Goal: Information Seeking & Learning: Check status

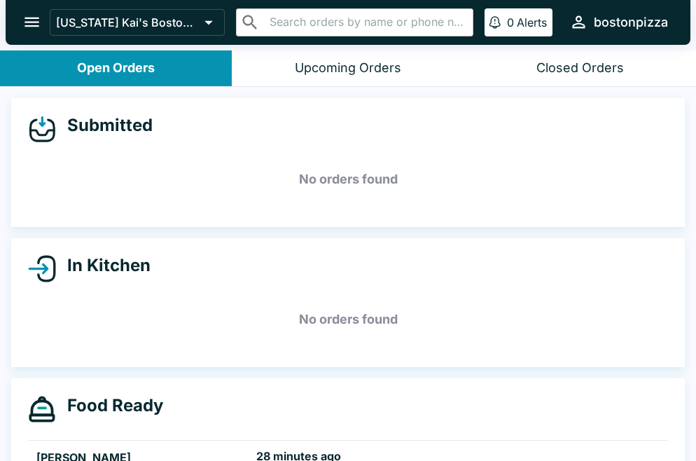
click at [34, 28] on icon "open drawer" at bounding box center [31, 22] width 19 height 19
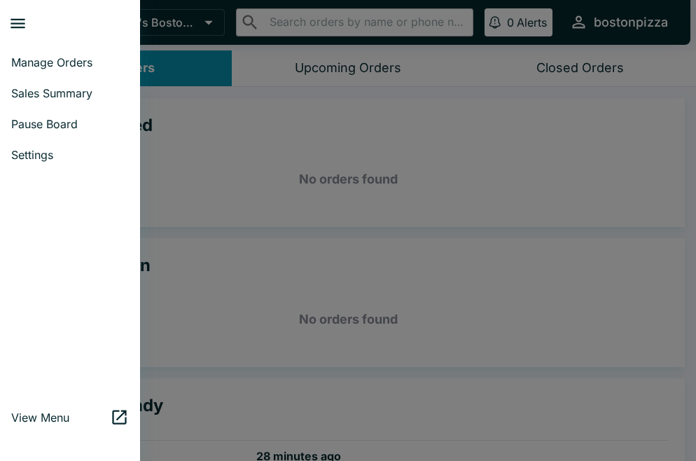
click at [42, 99] on span "Sales Summary" at bounding box center [70, 93] width 118 height 14
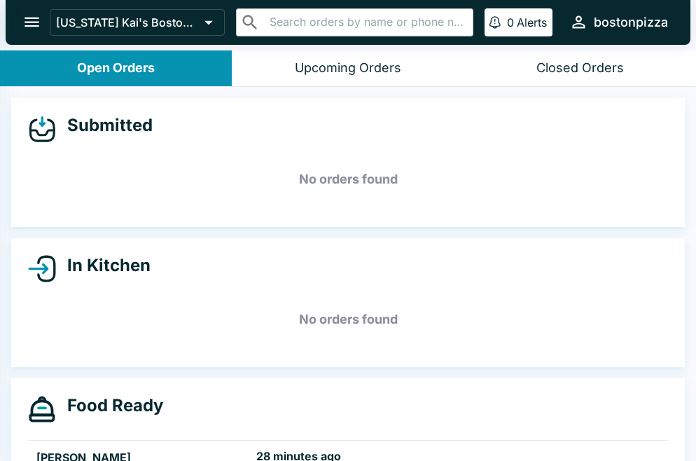
select select "03:00"
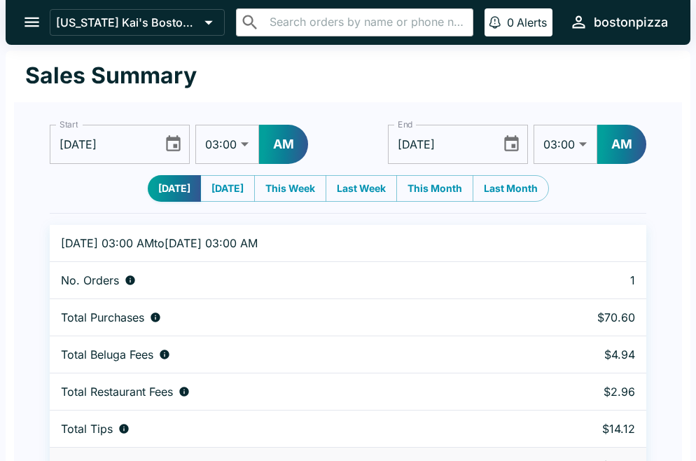
click at [169, 147] on icon "Choose date, selected date is Oct 1, 2025" at bounding box center [173, 143] width 19 height 19
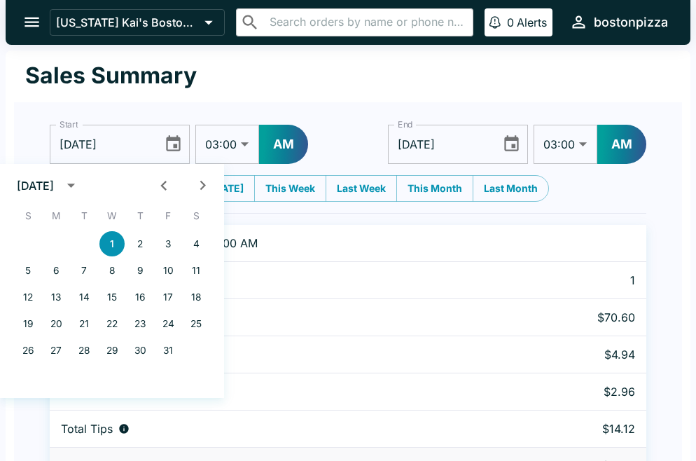
click at [162, 184] on icon "Previous month" at bounding box center [163, 186] width 6 height 10
click at [57, 245] on button "1" at bounding box center [55, 243] width 25 height 25
type input "[DATE]"
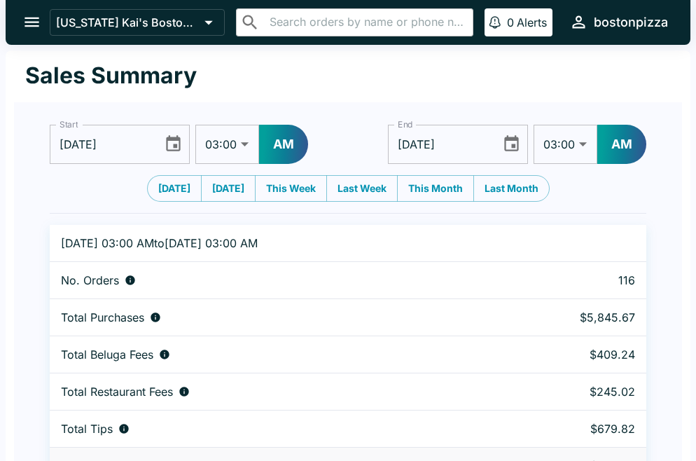
click at [244, 148] on select "01:00 01:30 02:00 02:30 03:00 03:30 04:00 04:30 05:00 05:30 06:00 06:30 07:00 0…" at bounding box center [227, 144] width 64 height 39
select select "09:00"
click at [195, 125] on select "01:00 01:30 02:00 02:30 03:00 03:30 04:00 04:30 05:00 05:30 06:00 06:30 07:00 0…" at bounding box center [227, 144] width 64 height 39
click at [287, 141] on button "AM" at bounding box center [283, 144] width 49 height 39
click at [513, 143] on icon "Choose date, selected date is Oct 2, 2025" at bounding box center [511, 143] width 19 height 19
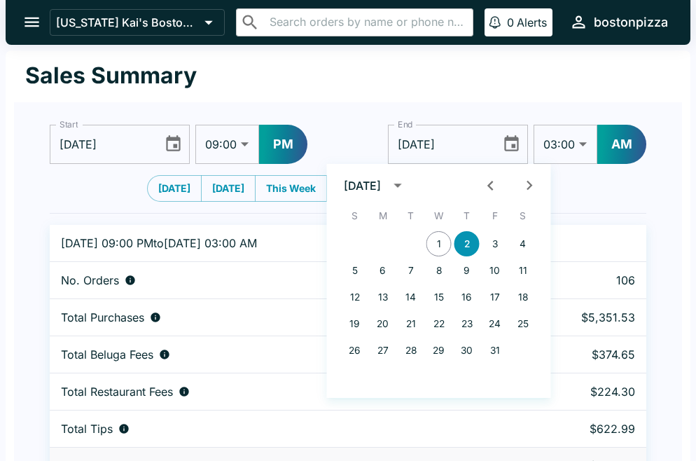
click at [490, 181] on icon "Previous month" at bounding box center [490, 185] width 19 height 19
click at [384, 239] on button "1" at bounding box center [382, 243] width 25 height 25
type input "[DATE]"
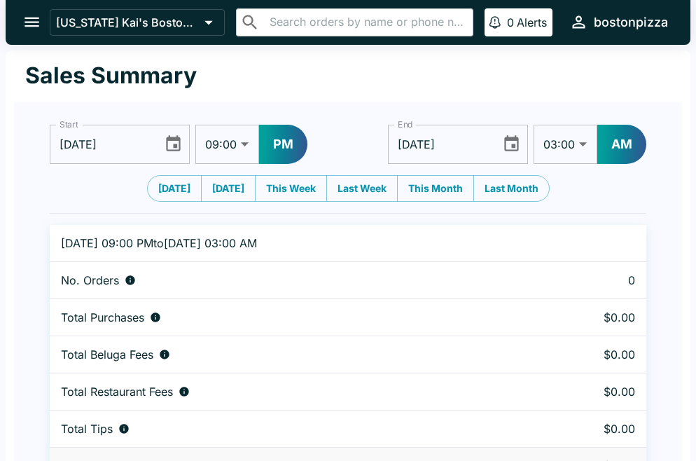
click at [571, 147] on select "01:00 01:30 02:00 02:30 03:00 03:30 04:00 04:30 05:00 05:30 06:00 06:30 07:00 0…" at bounding box center [565, 144] width 64 height 39
select select "09:00"
click at [533, 125] on select "01:00 01:30 02:00 02:30 03:00 03:30 04:00 04:30 05:00 05:30 06:00 06:30 07:00 0…" at bounding box center [565, 144] width 64 height 39
click at [286, 151] on button "PM" at bounding box center [283, 144] width 48 height 39
click at [620, 144] on button "AM" at bounding box center [621, 144] width 49 height 39
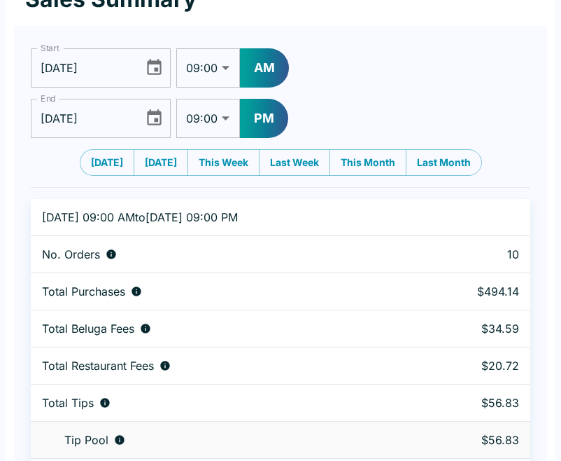
scroll to position [75, 0]
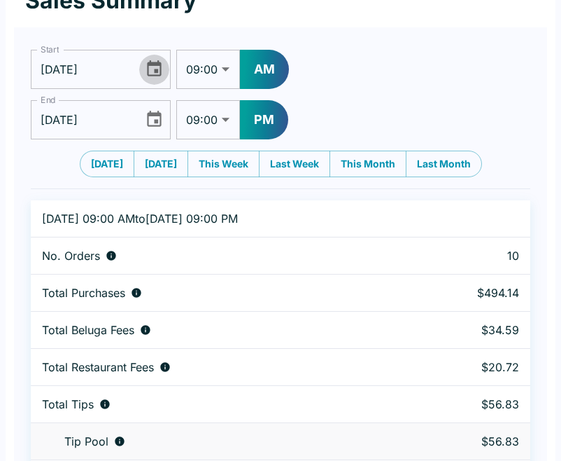
click at [152, 70] on icon "Choose date, selected date is Sep 1, 2025" at bounding box center [154, 69] width 19 height 19
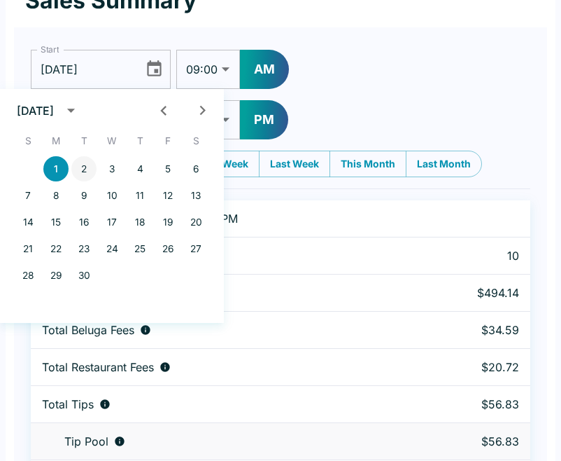
click at [79, 172] on button "2" at bounding box center [83, 168] width 25 height 25
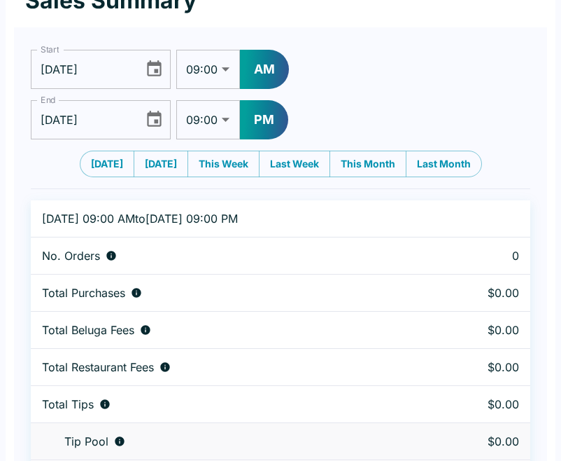
click at [151, 79] on button "Choose date, selected date is Sep 2, 2025" at bounding box center [154, 69] width 30 height 30
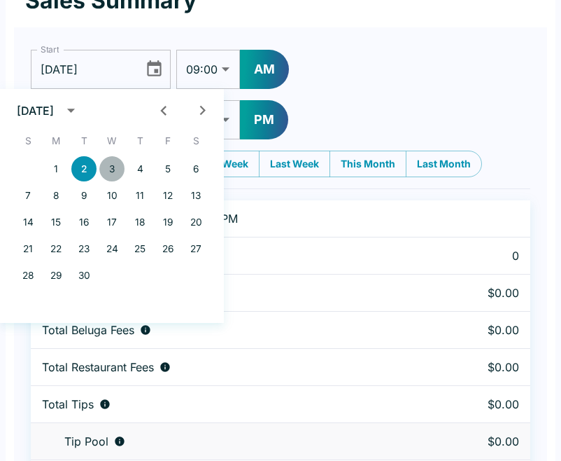
click at [113, 168] on button "3" at bounding box center [111, 168] width 25 height 25
type input "[DATE]"
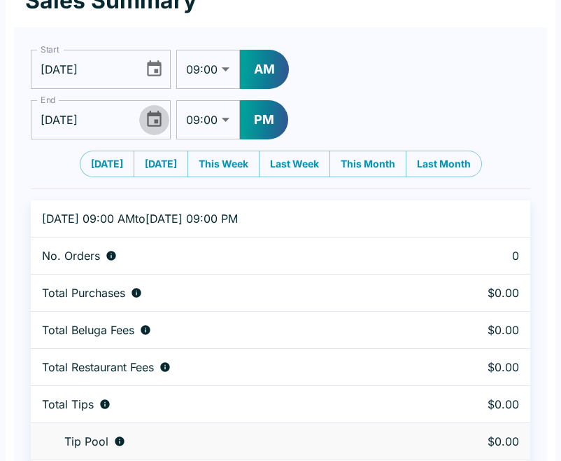
click at [158, 118] on icon "Choose date, selected date is Sep 1, 2025" at bounding box center [154, 119] width 19 height 19
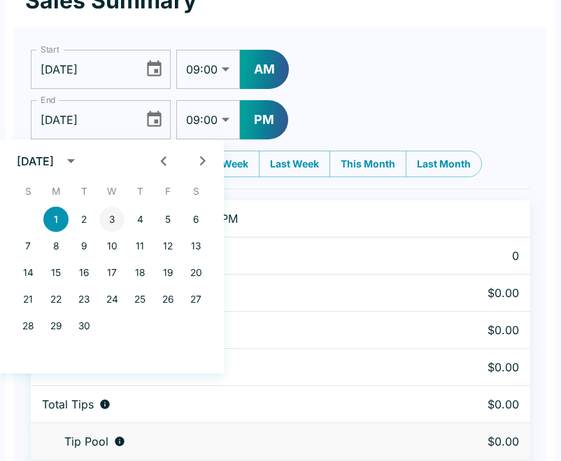
click at [114, 216] on button "3" at bounding box center [111, 219] width 25 height 25
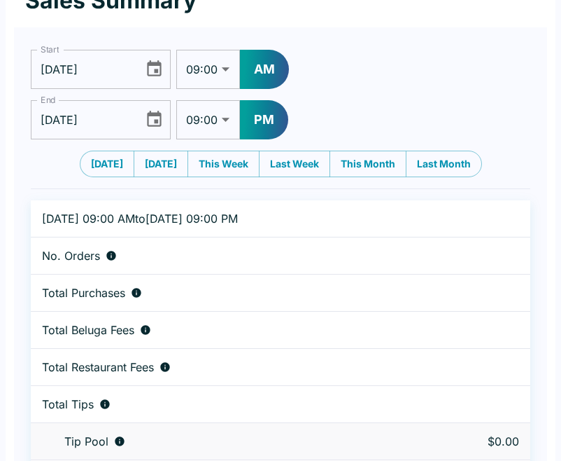
type input "[DATE]"
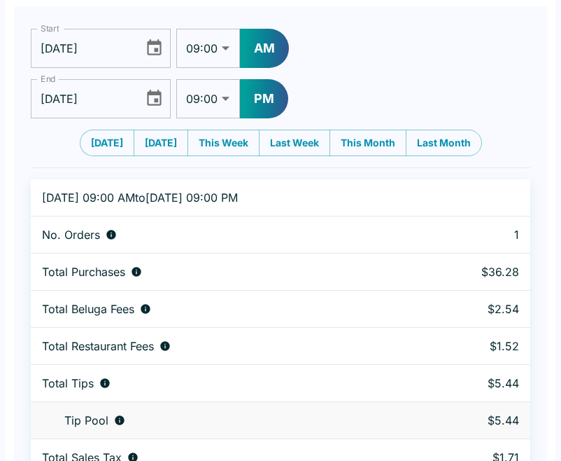
scroll to position [81, 0]
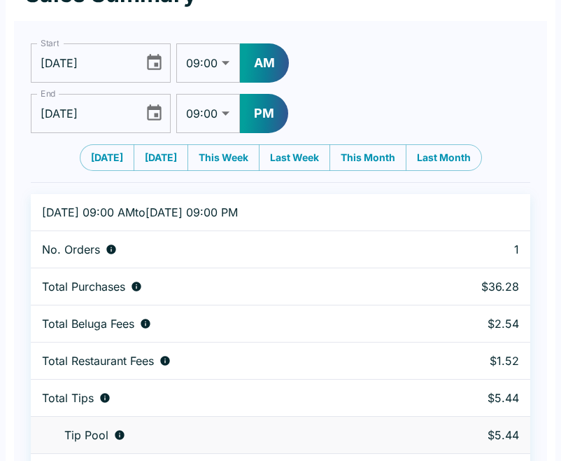
click at [153, 69] on icon "Choose date, selected date is Sep 3, 2025" at bounding box center [154, 62] width 15 height 16
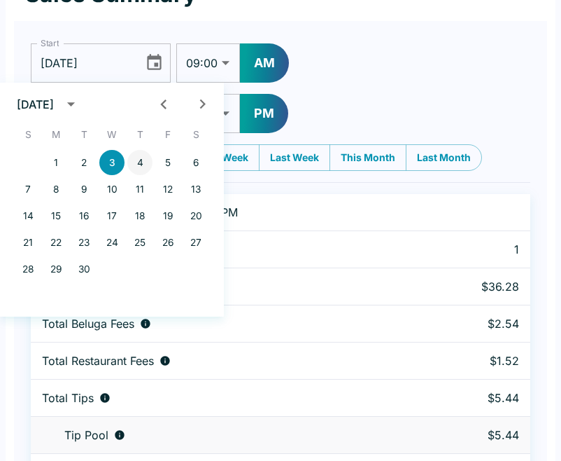
click at [140, 160] on button "4" at bounding box center [139, 162] width 25 height 25
type input "[DATE]"
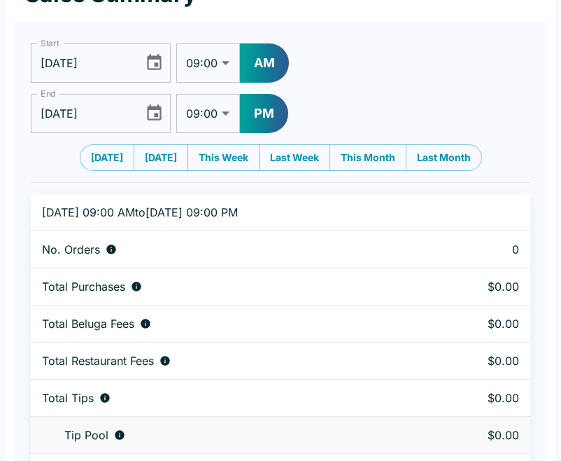
click at [149, 110] on icon "Choose date, selected date is Sep 3, 2025" at bounding box center [154, 113] width 19 height 19
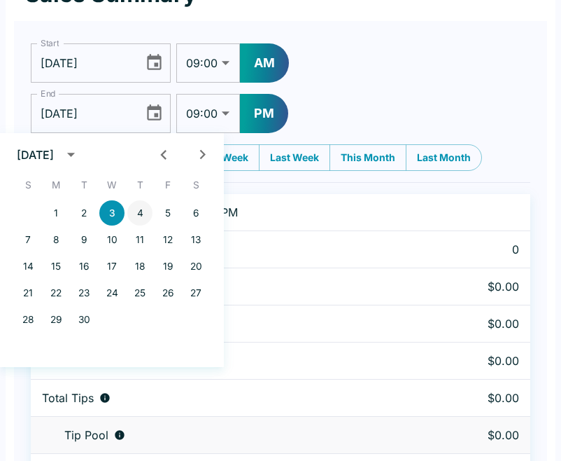
click at [141, 209] on button "4" at bounding box center [139, 212] width 25 height 25
type input "[DATE]"
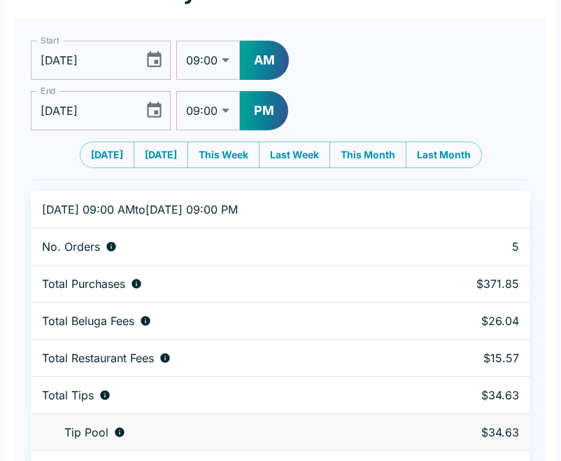
scroll to position [81, 0]
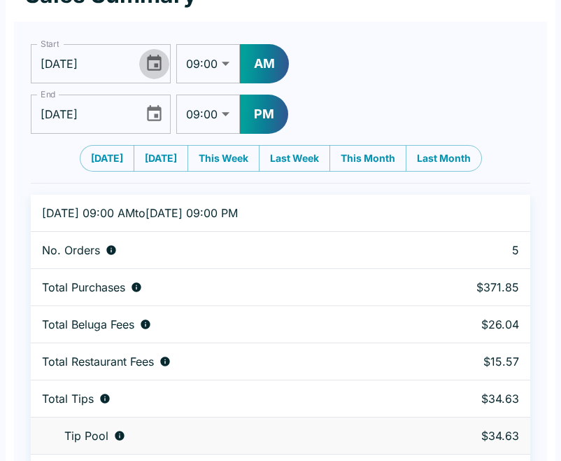
click at [147, 64] on icon "Choose date, selected date is Sep 4, 2025" at bounding box center [154, 63] width 15 height 16
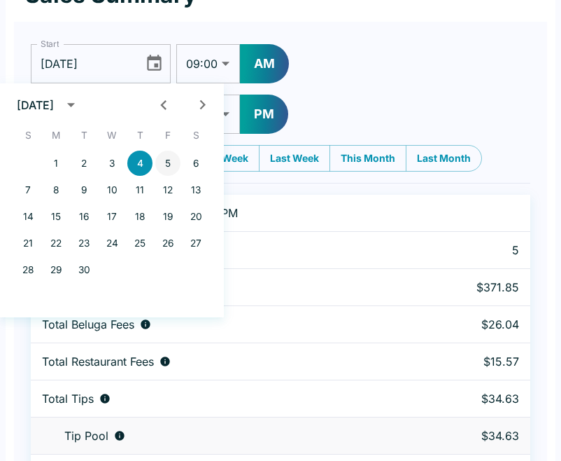
click at [166, 155] on button "5" at bounding box center [167, 163] width 25 height 25
type input "[DATE]"
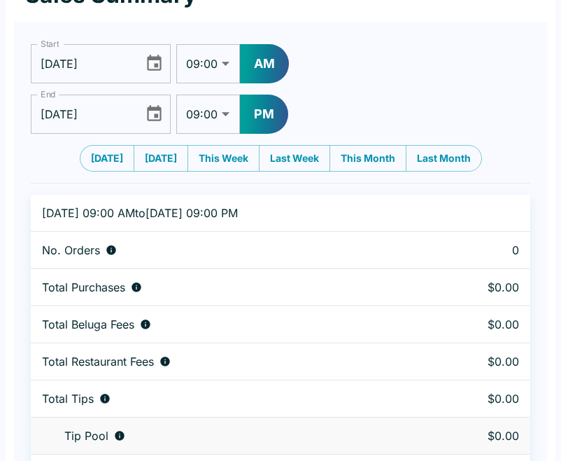
click at [153, 116] on icon "Choose date, selected date is Sep 4, 2025" at bounding box center [154, 113] width 19 height 19
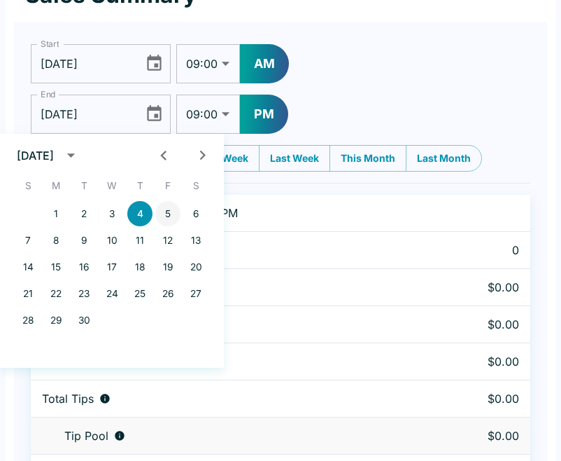
click at [163, 214] on button "5" at bounding box center [167, 213] width 25 height 25
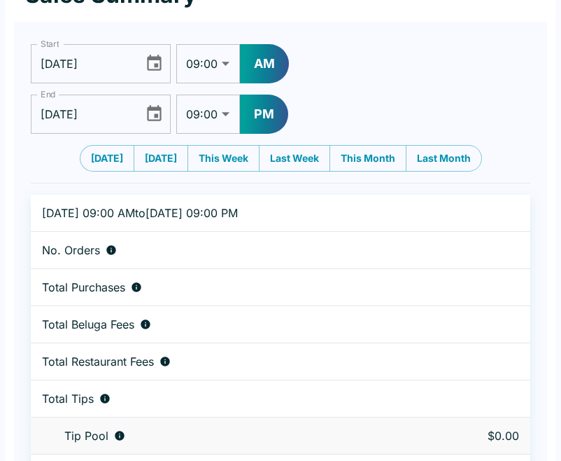
type input "[DATE]"
click at [233, 266] on td "No. Orders" at bounding box center [223, 250] width 384 height 37
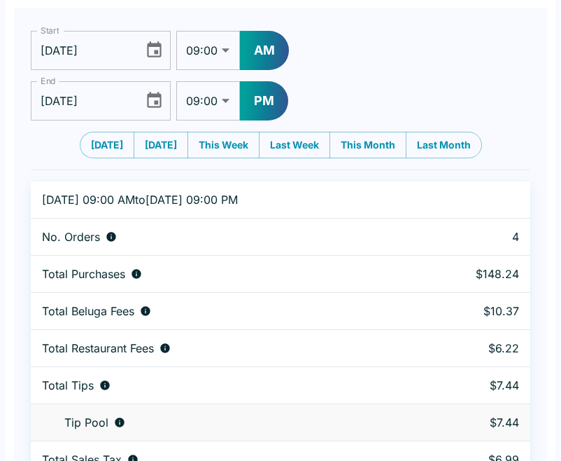
scroll to position [91, 0]
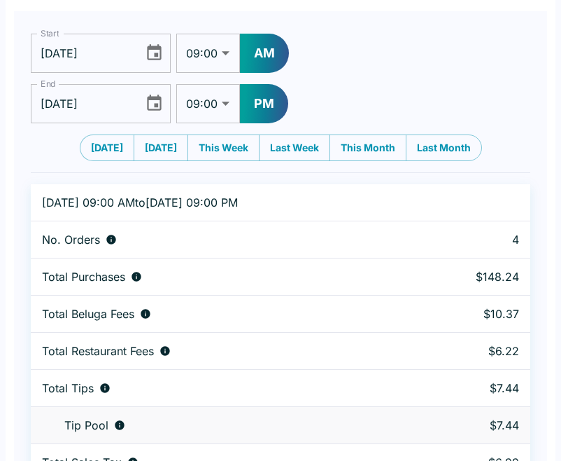
click at [153, 48] on icon "Choose date, selected date is Sep 5, 2025" at bounding box center [154, 52] width 15 height 16
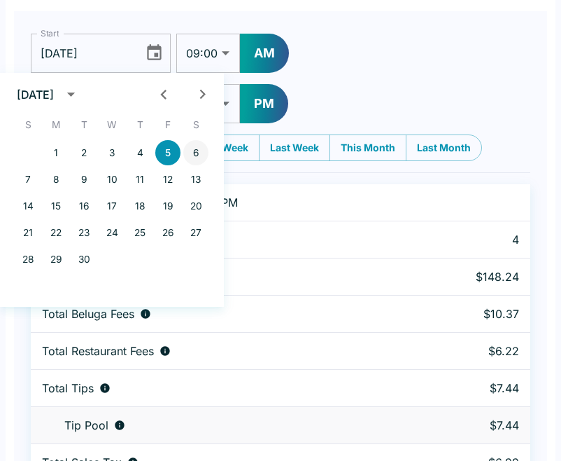
click at [192, 151] on button "6" at bounding box center [195, 152] width 25 height 25
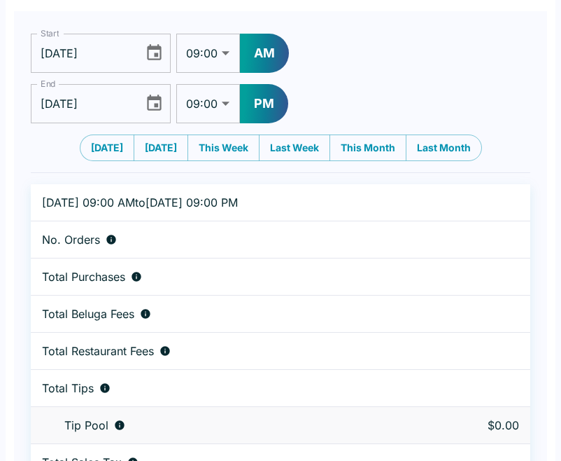
type input "[DATE]"
click at [158, 106] on icon "Choose date, selected date is Sep 5, 2025" at bounding box center [154, 103] width 15 height 16
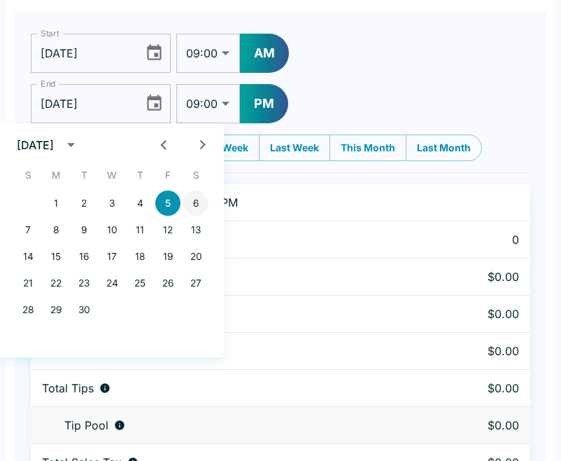
click at [204, 206] on button "6" at bounding box center [195, 202] width 25 height 25
type input "[DATE]"
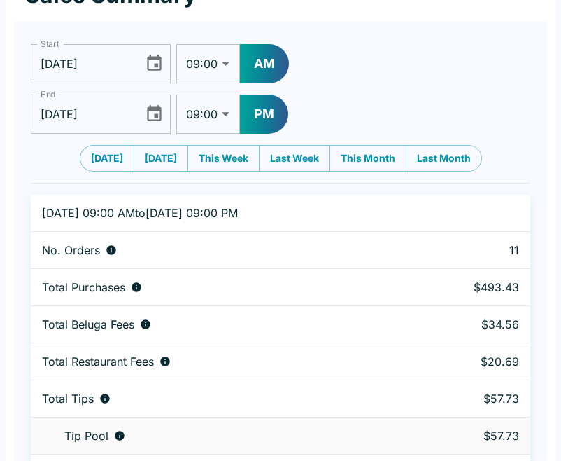
scroll to position [76, 0]
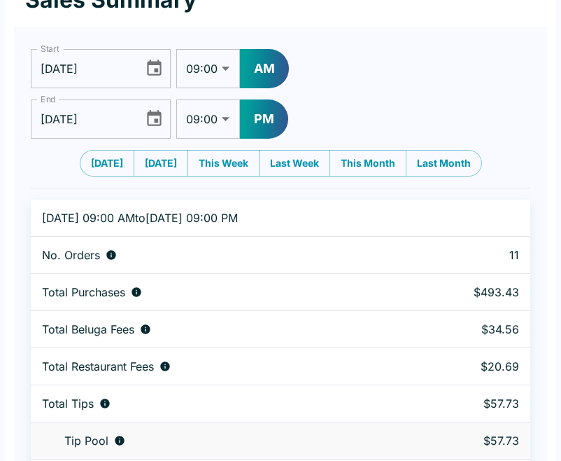
click at [154, 69] on icon "Choose date, selected date is Sep 6, 2025" at bounding box center [154, 68] width 15 height 16
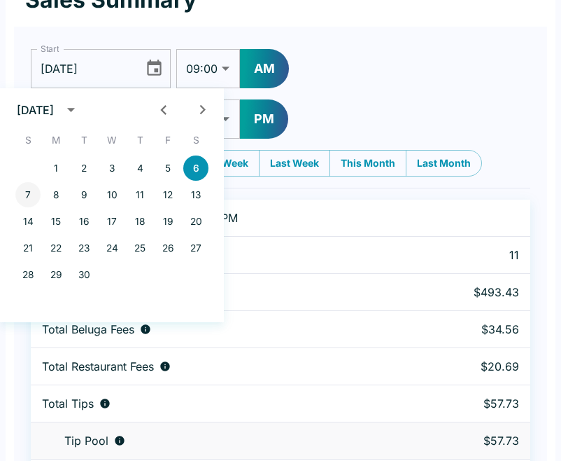
click at [34, 192] on button "7" at bounding box center [27, 194] width 25 height 25
type input "[DATE]"
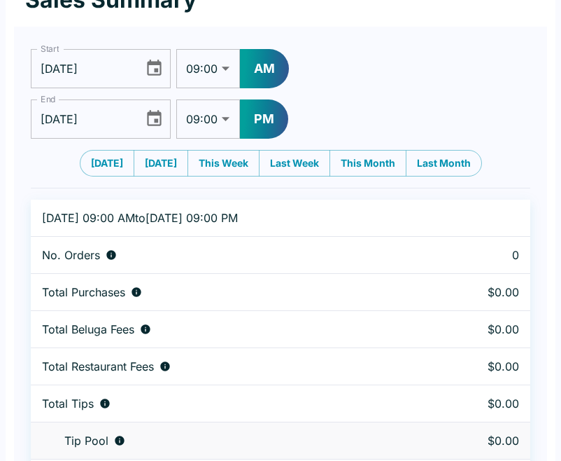
click at [160, 123] on icon "Choose date, selected date is Sep 6, 2025" at bounding box center [154, 118] width 15 height 16
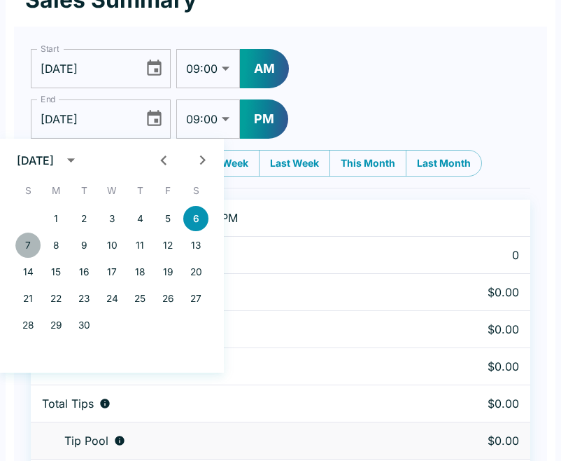
click at [28, 238] on button "7" at bounding box center [27, 244] width 25 height 25
type input "[DATE]"
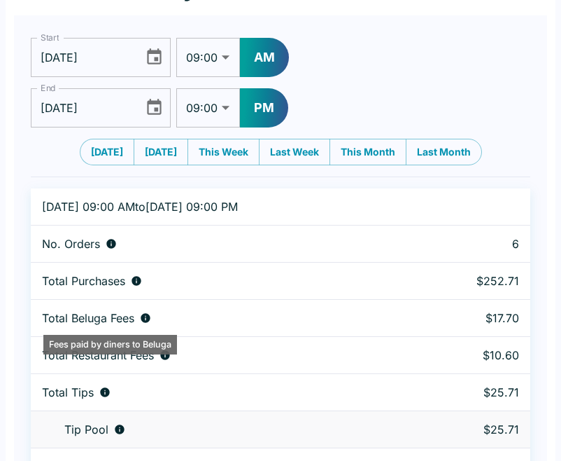
scroll to position [85, 0]
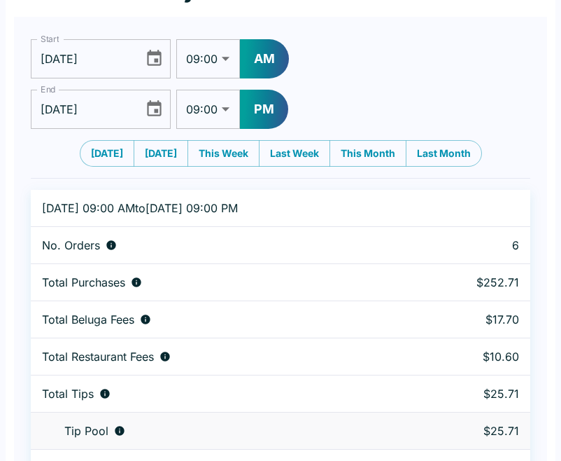
click at [155, 54] on icon "Choose date, selected date is Sep 7, 2025" at bounding box center [154, 58] width 15 height 16
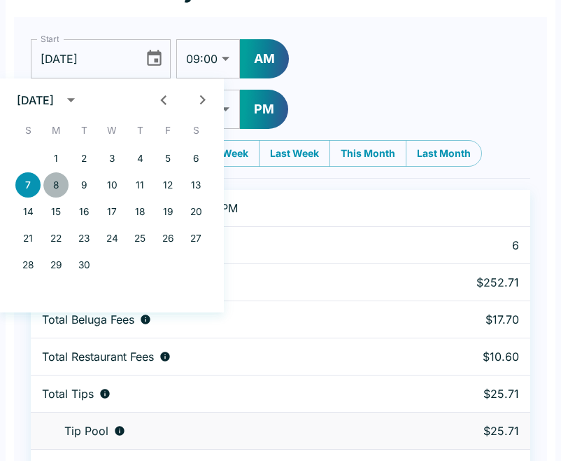
click at [59, 184] on button "8" at bounding box center [55, 184] width 25 height 25
type input "[DATE]"
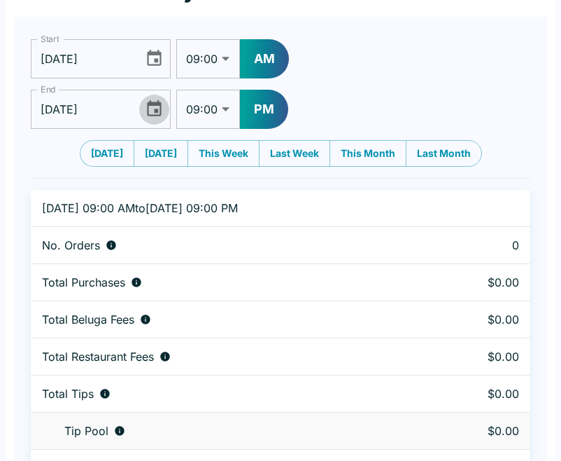
click at [155, 106] on icon "Choose date, selected date is Sep 7, 2025" at bounding box center [154, 108] width 15 height 16
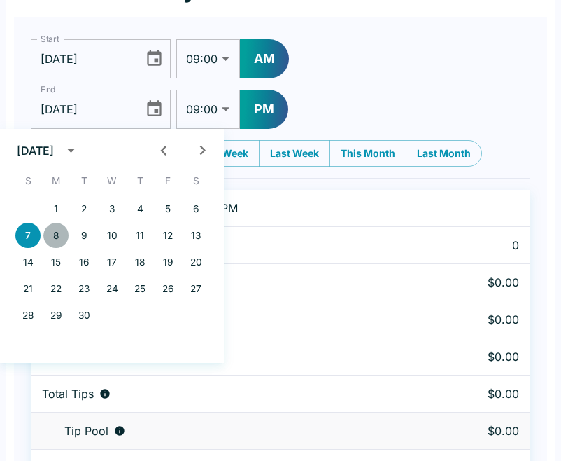
click at [57, 231] on button "8" at bounding box center [55, 235] width 25 height 25
type input "[DATE]"
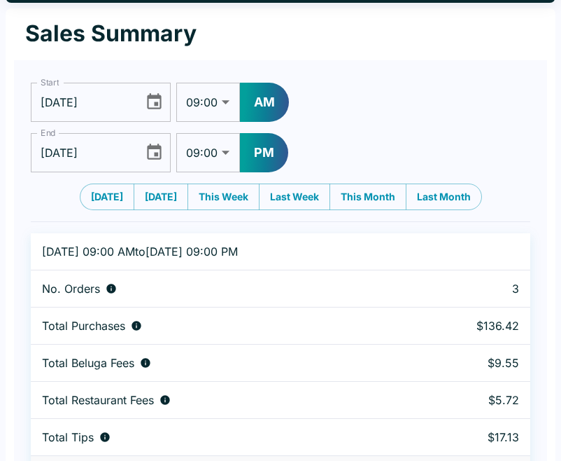
scroll to position [36, 0]
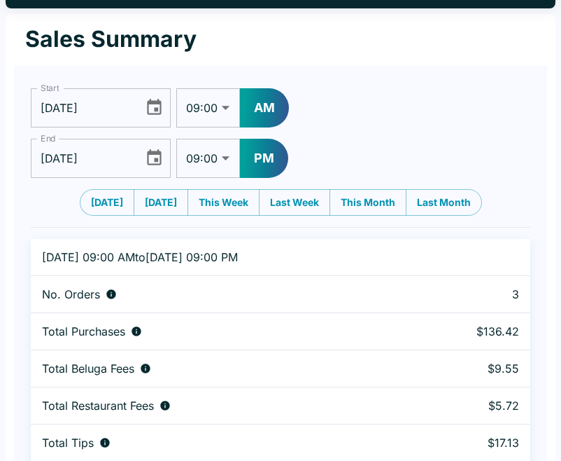
click at [158, 109] on icon "Choose date, selected date is Sep 8, 2025" at bounding box center [154, 107] width 19 height 19
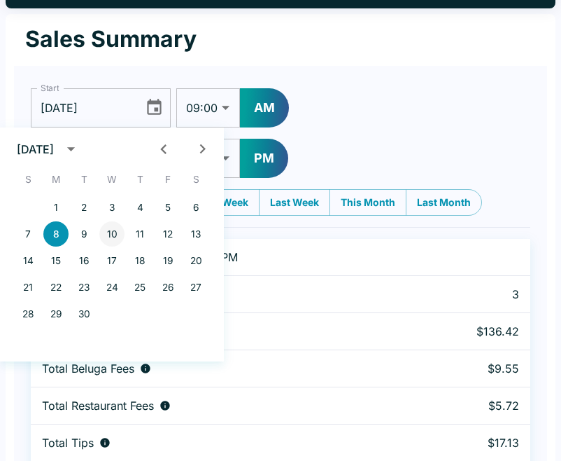
click at [113, 235] on button "10" at bounding box center [111, 233] width 25 height 25
type input "[DATE]"
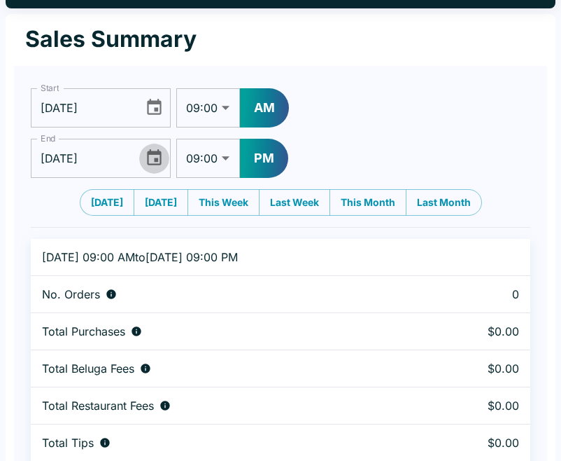
click at [153, 156] on icon "Choose date, selected date is Sep 8, 2025" at bounding box center [154, 157] width 19 height 19
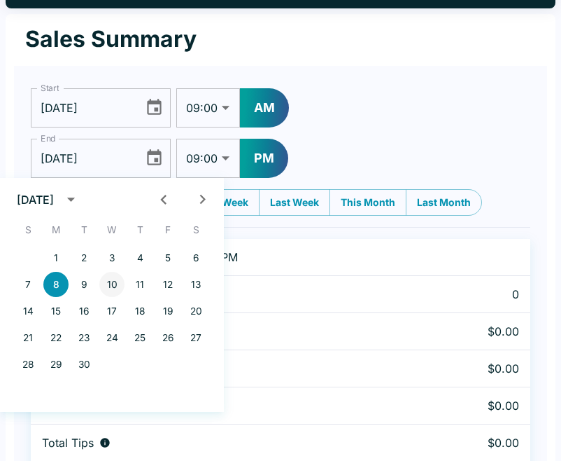
click at [110, 275] on button "10" at bounding box center [111, 284] width 25 height 25
type input "[DATE]"
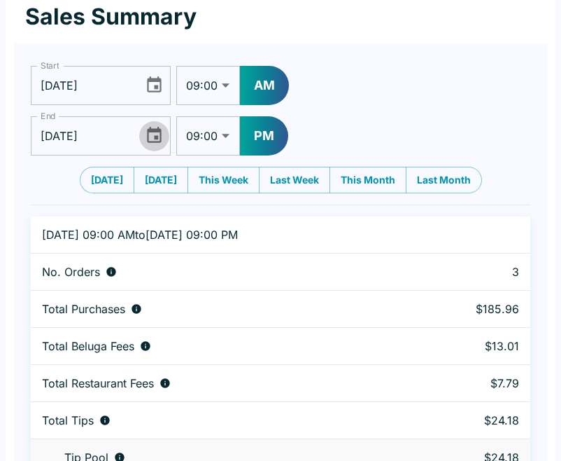
scroll to position [53, 0]
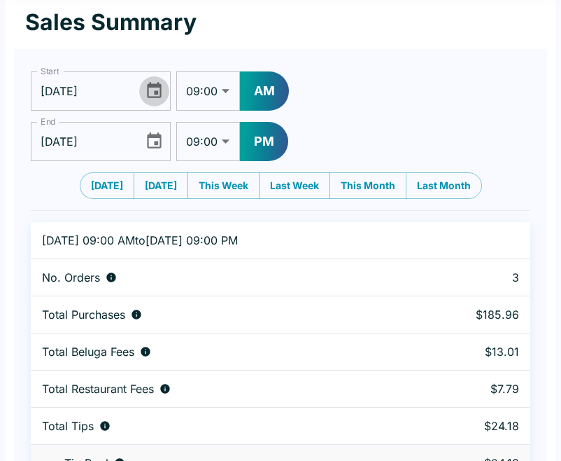
click at [163, 95] on icon "Choose date, selected date is Sep 10, 2025" at bounding box center [154, 90] width 19 height 19
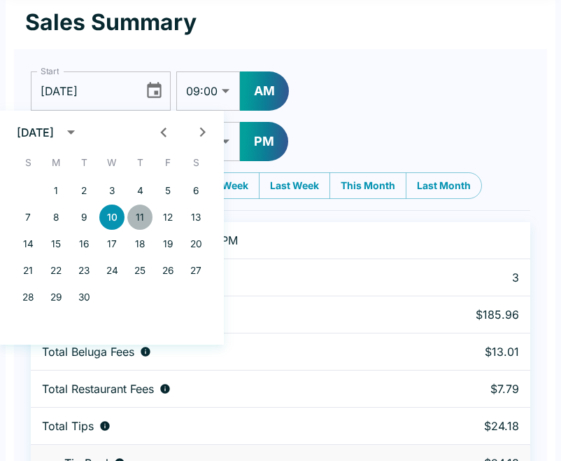
click at [144, 223] on button "11" at bounding box center [139, 216] width 25 height 25
type input "[DATE]"
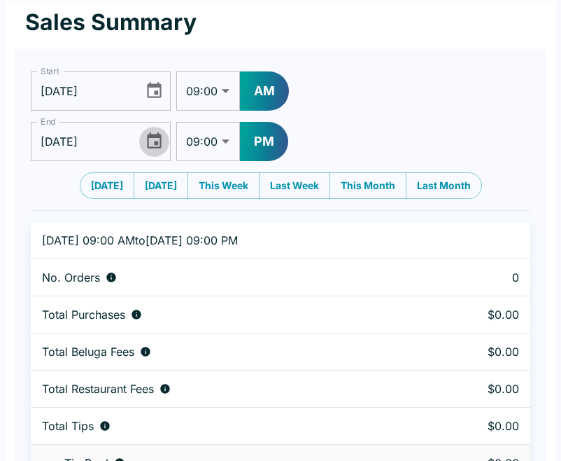
click at [156, 145] on icon "Choose date, selected date is Sep 10, 2025" at bounding box center [154, 141] width 19 height 19
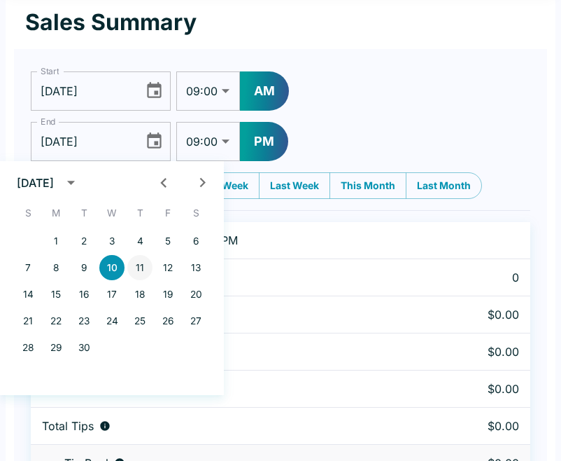
click at [139, 270] on button "11" at bounding box center [139, 267] width 25 height 25
type input "[DATE]"
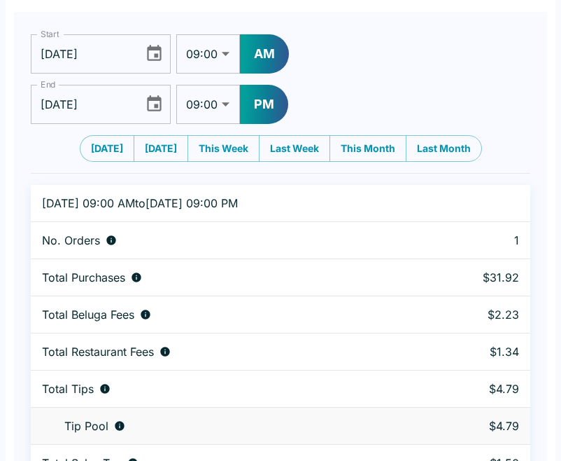
scroll to position [85, 0]
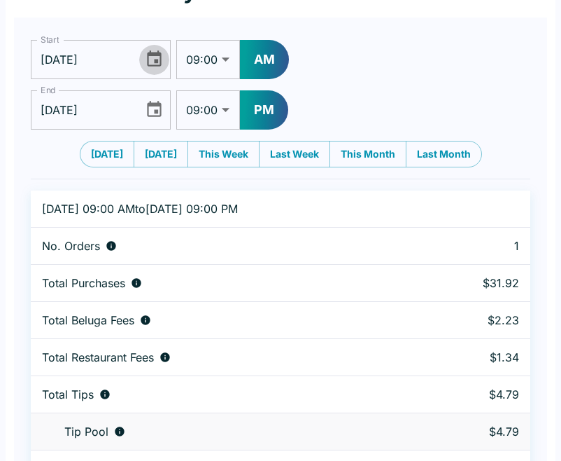
click at [147, 65] on icon "Choose date, selected date is Sep 11, 2025" at bounding box center [154, 58] width 15 height 16
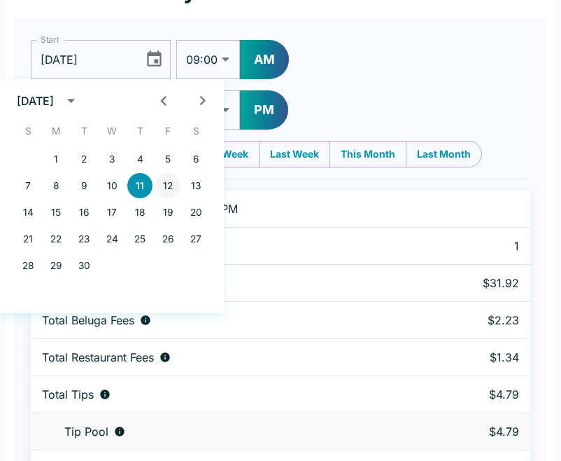
click at [169, 187] on button "12" at bounding box center [167, 185] width 25 height 25
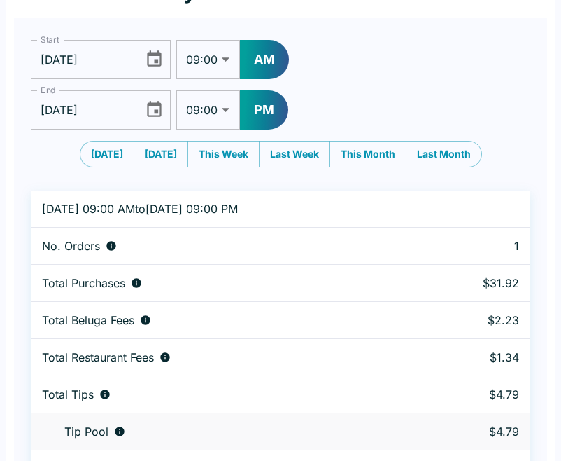
type input "[DATE]"
click at [150, 122] on button "Choose date, selected date is Sep 11, 2025" at bounding box center [154, 110] width 30 height 30
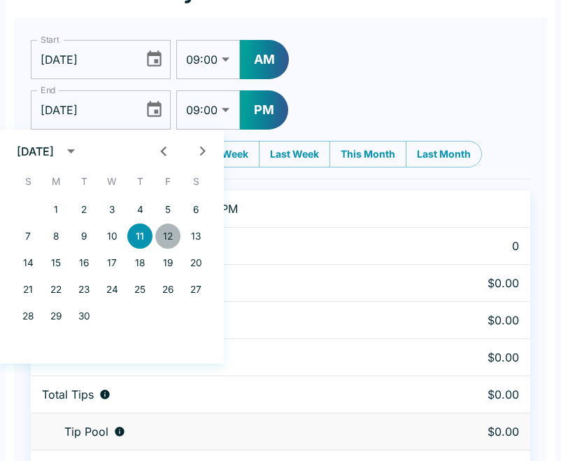
click at [169, 234] on button "12" at bounding box center [167, 235] width 25 height 25
type input "[DATE]"
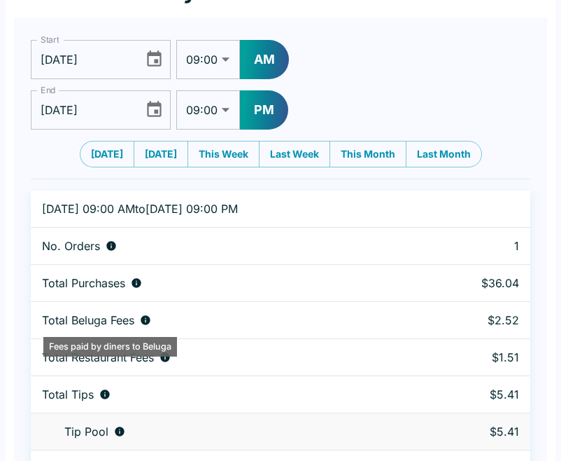
click at [193, 326] on div "Total Beluga Fees" at bounding box center [227, 320] width 370 height 14
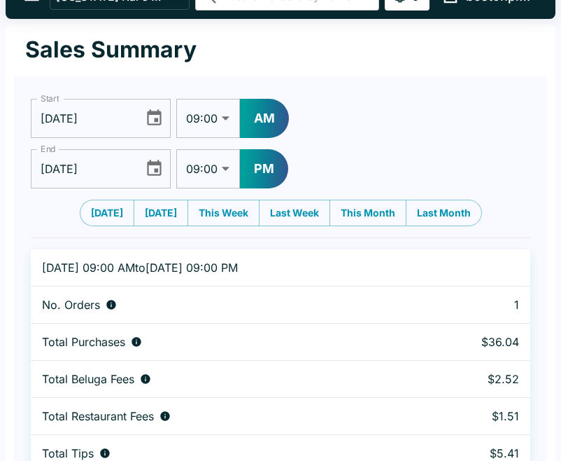
scroll to position [25, 0]
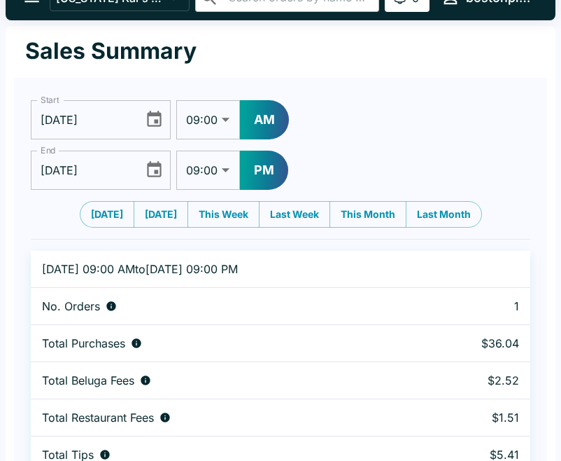
click at [153, 120] on icon "Choose date, selected date is Sep 12, 2025" at bounding box center [154, 119] width 19 height 19
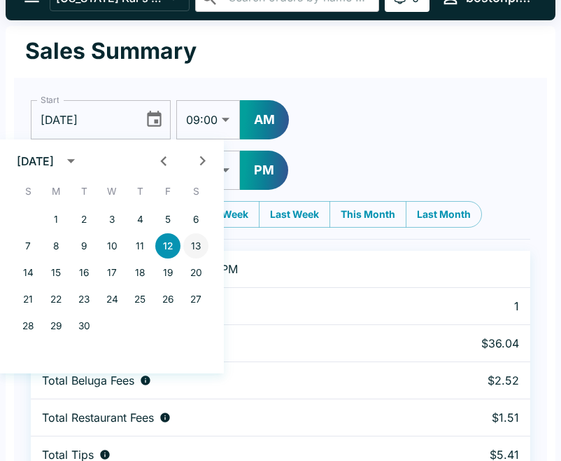
click at [195, 246] on button "13" at bounding box center [195, 245] width 25 height 25
type input "[DATE]"
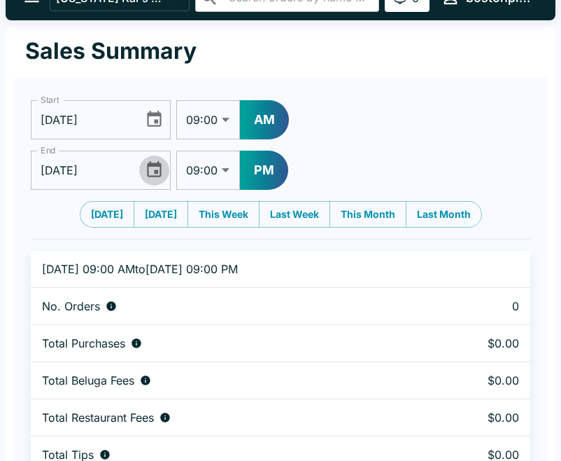
click at [158, 171] on icon "Choose date, selected date is Sep 12, 2025" at bounding box center [154, 169] width 15 height 16
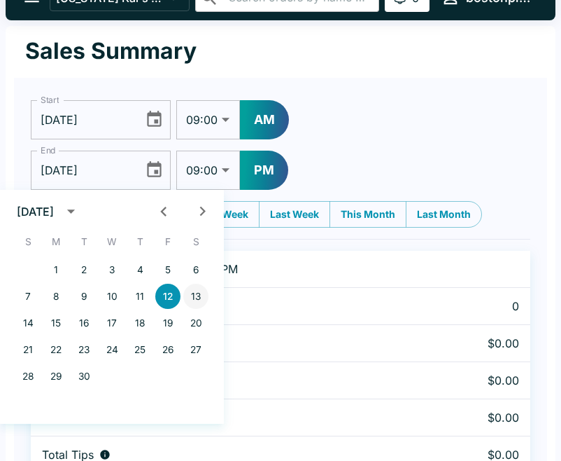
click at [193, 298] on button "13" at bounding box center [195, 296] width 25 height 25
type input "[DATE]"
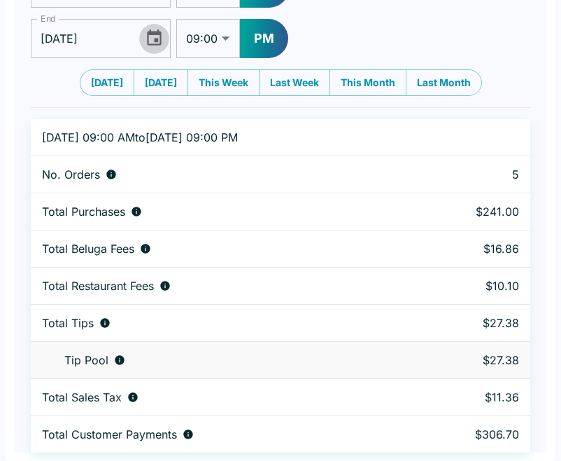
scroll to position [88, 0]
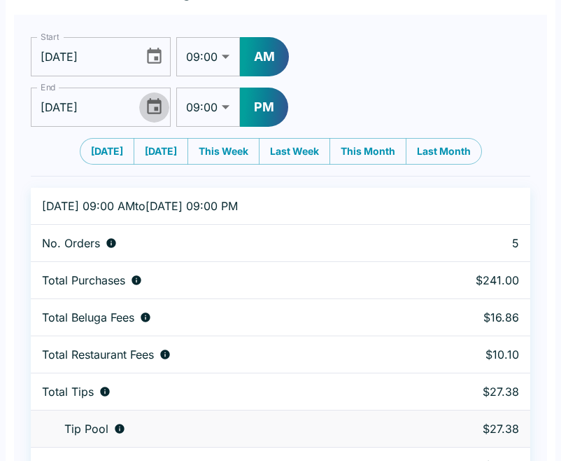
click at [154, 55] on icon "Choose date, selected date is Sep 13, 2025" at bounding box center [154, 56] width 19 height 19
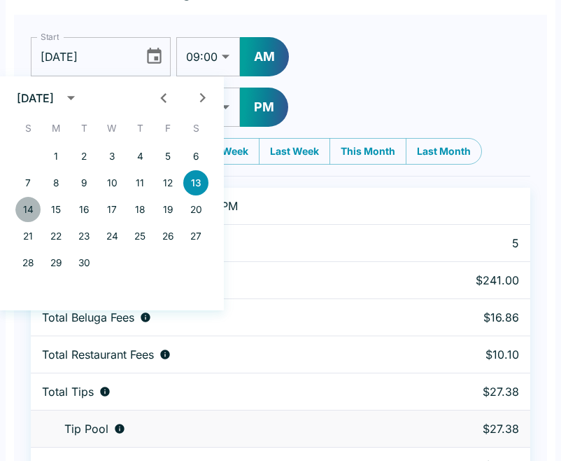
click at [24, 211] on button "14" at bounding box center [27, 209] width 25 height 25
type input "[DATE]"
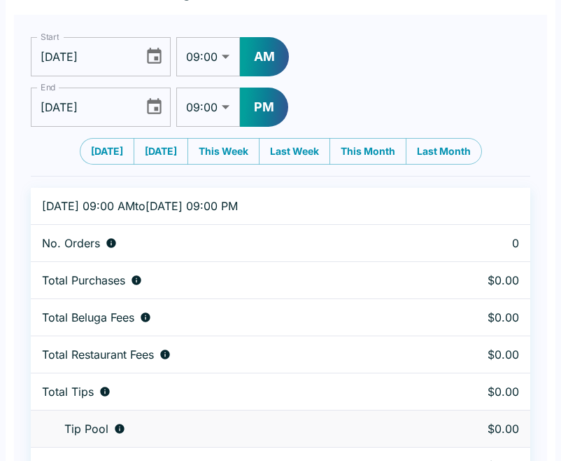
click at [161, 108] on icon "Choose date, selected date is Sep 13, 2025" at bounding box center [154, 106] width 15 height 16
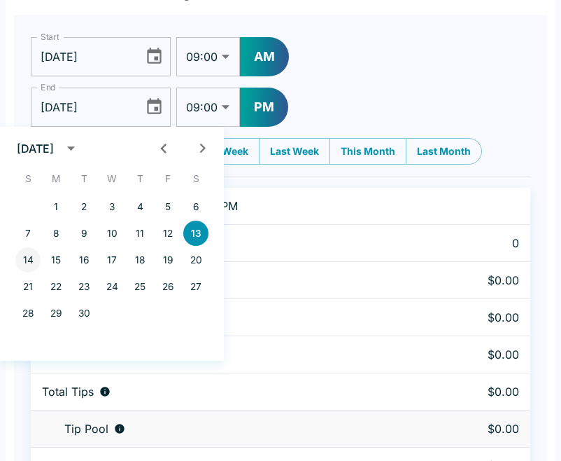
click at [28, 260] on button "14" at bounding box center [27, 259] width 25 height 25
type input "[DATE]"
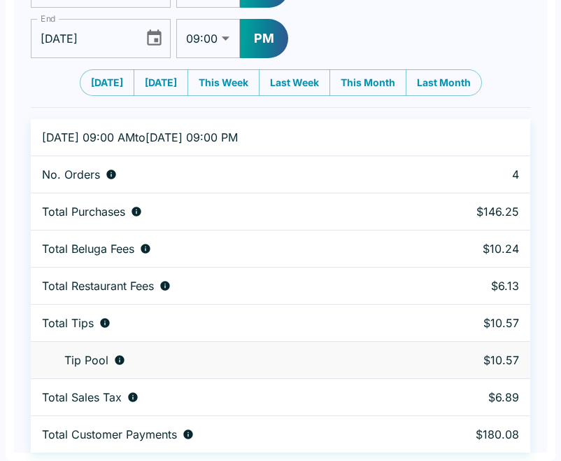
scroll to position [114, 0]
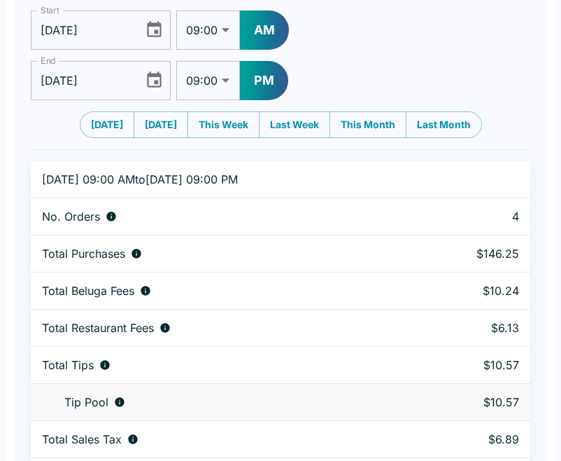
click at [163, 30] on icon "Choose date, selected date is Sep 14, 2025" at bounding box center [154, 29] width 19 height 19
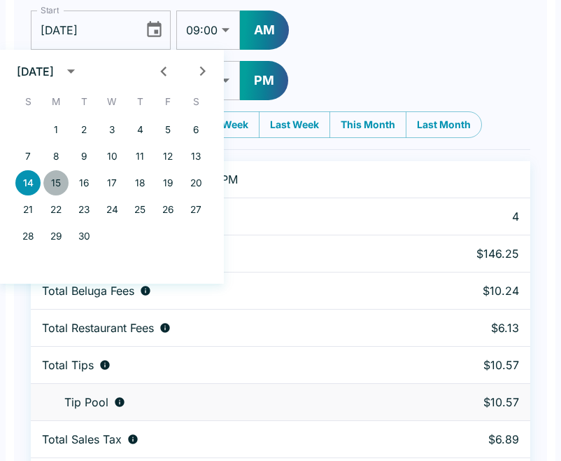
click at [51, 186] on button "15" at bounding box center [55, 182] width 25 height 25
type input "[DATE]"
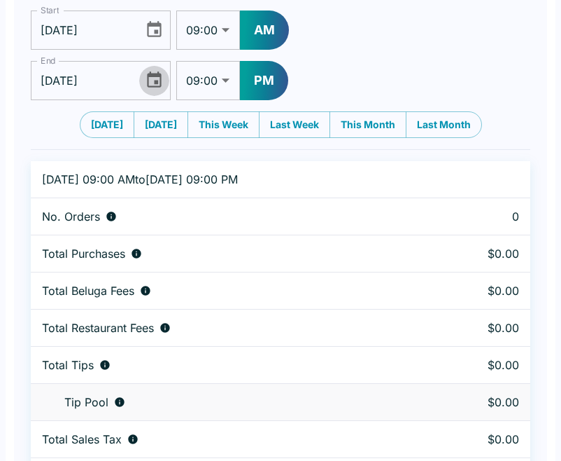
click at [155, 83] on icon "Choose date, selected date is Sep 14, 2025" at bounding box center [154, 79] width 15 height 16
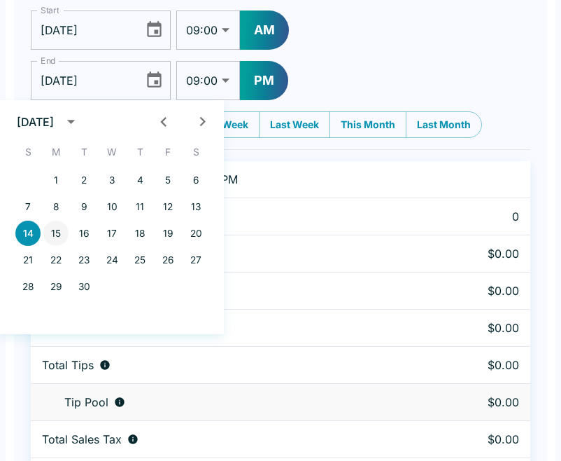
click at [51, 234] on button "15" at bounding box center [55, 233] width 25 height 25
type input "[DATE]"
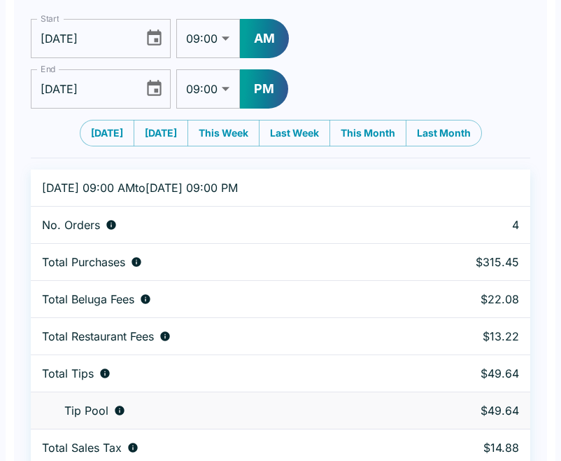
scroll to position [91, 0]
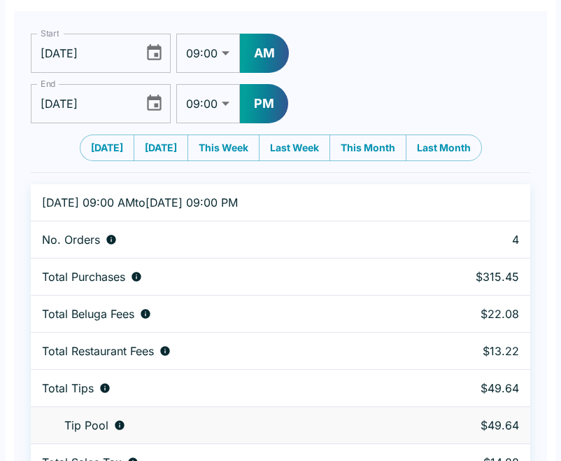
click at [156, 50] on icon "Choose date, selected date is Sep 15, 2025" at bounding box center [154, 52] width 19 height 19
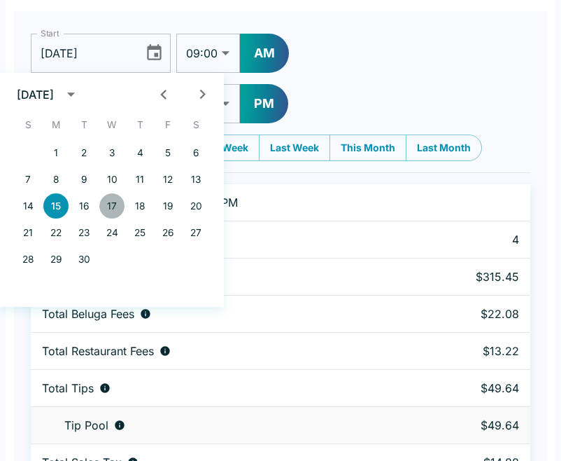
click at [116, 205] on button "17" at bounding box center [111, 205] width 25 height 25
type input "[DATE]"
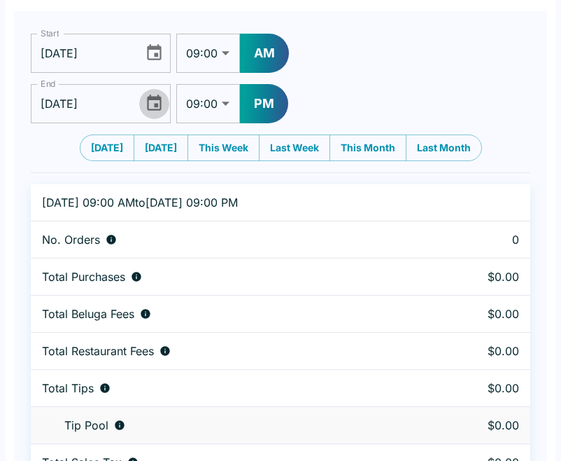
click at [157, 106] on icon "Choose date, selected date is Sep 15, 2025" at bounding box center [154, 103] width 15 height 16
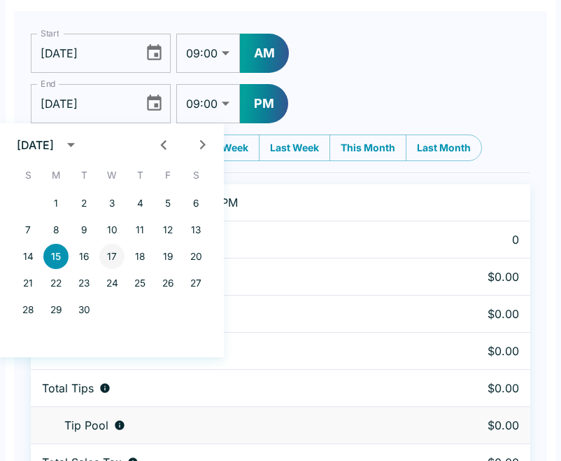
click at [111, 259] on button "17" at bounding box center [111, 256] width 25 height 25
type input "[DATE]"
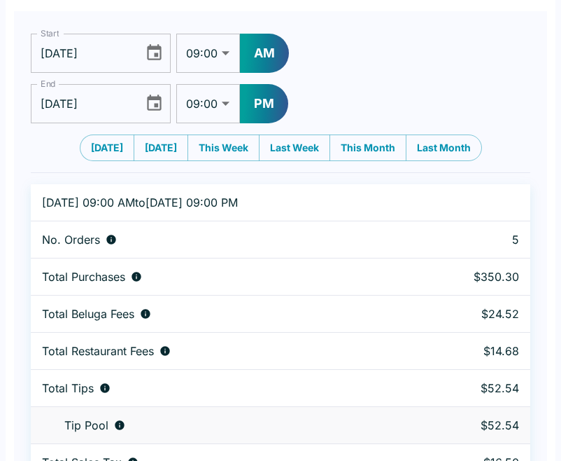
click at [354, 74] on div "Start [DATE] Start 01:00 01:30 02:00 02:30 03:00 03:30 04:00 04:30 05:00 05:30 …" at bounding box center [281, 72] width 500 height 101
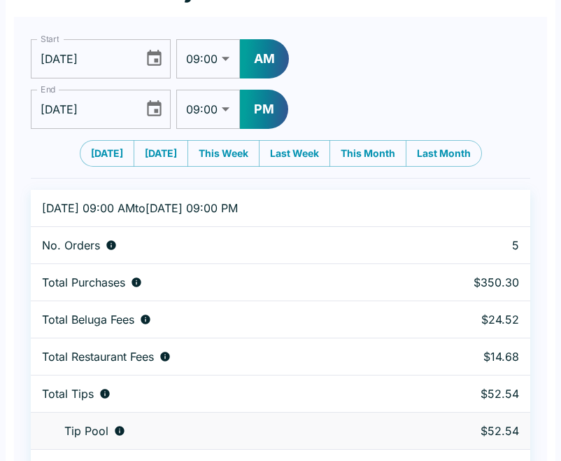
scroll to position [84, 0]
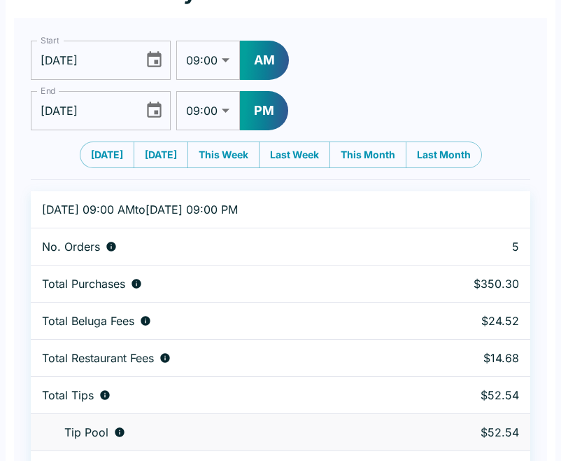
click at [155, 53] on icon "Choose date, selected date is Sep 17, 2025" at bounding box center [154, 59] width 19 height 19
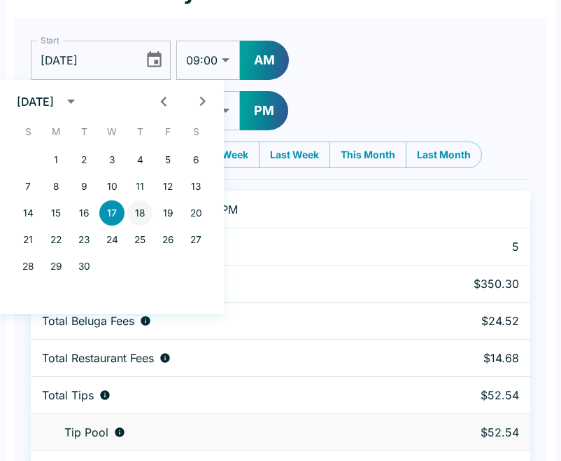
click at [140, 214] on button "18" at bounding box center [139, 212] width 25 height 25
type input "[DATE]"
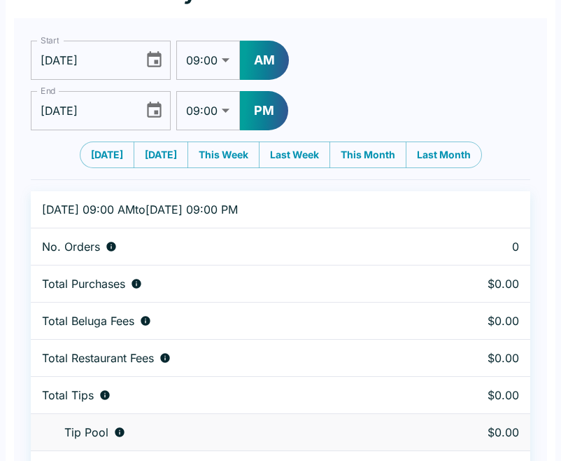
click at [157, 109] on icon "Choose date, selected date is Sep 17, 2025" at bounding box center [154, 110] width 19 height 19
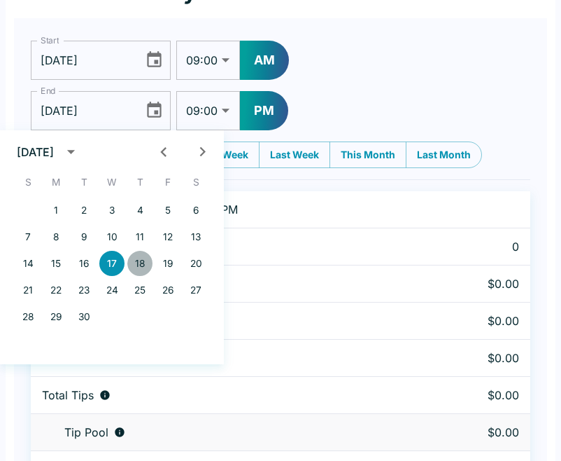
click at [144, 266] on button "18" at bounding box center [139, 263] width 25 height 25
type input "[DATE]"
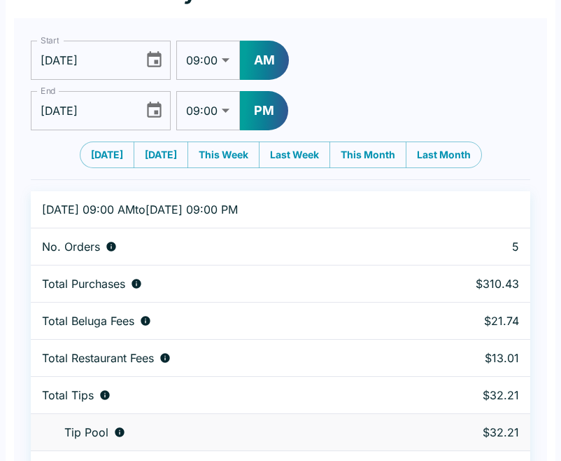
click at [179, 291] on td "Total Purchases" at bounding box center [222, 283] width 382 height 37
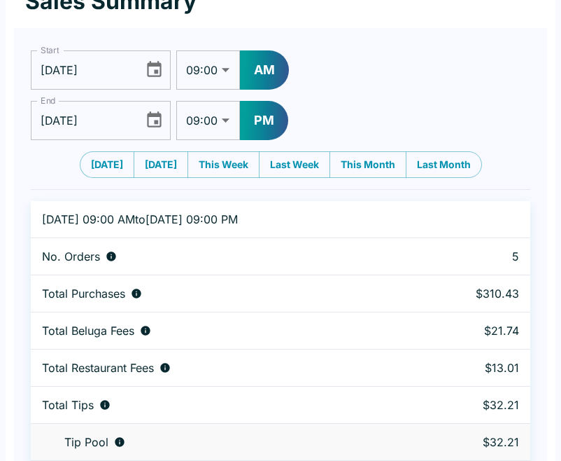
scroll to position [73, 0]
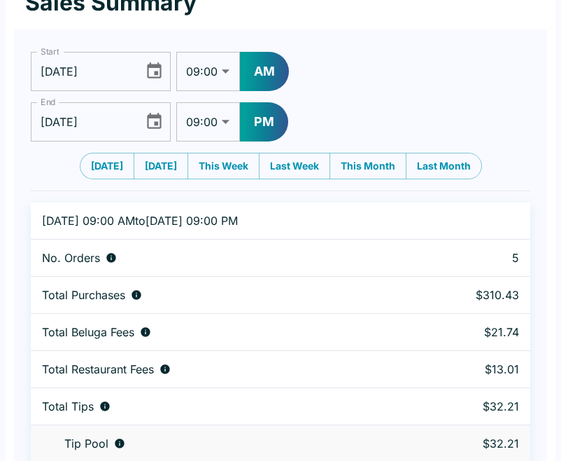
click at [155, 77] on icon "Choose date, selected date is Sep 18, 2025" at bounding box center [154, 70] width 15 height 16
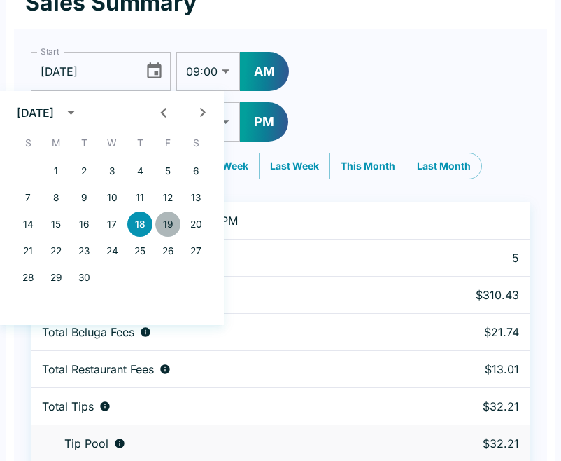
click at [167, 225] on button "19" at bounding box center [167, 223] width 25 height 25
type input "[DATE]"
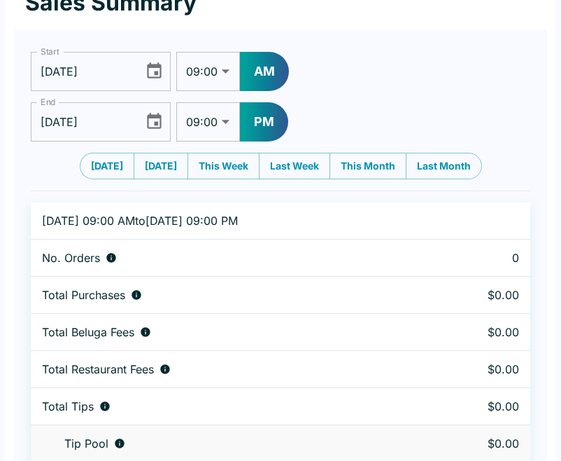
click at [152, 118] on icon "Choose date, selected date is Sep 18, 2025" at bounding box center [154, 121] width 15 height 16
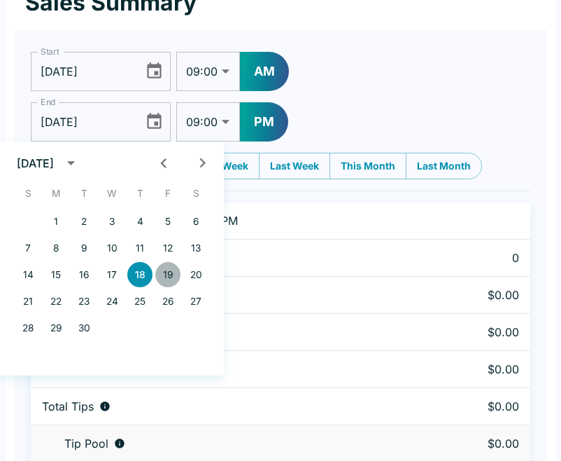
click at [173, 267] on button "19" at bounding box center [167, 274] width 25 height 25
type input "[DATE]"
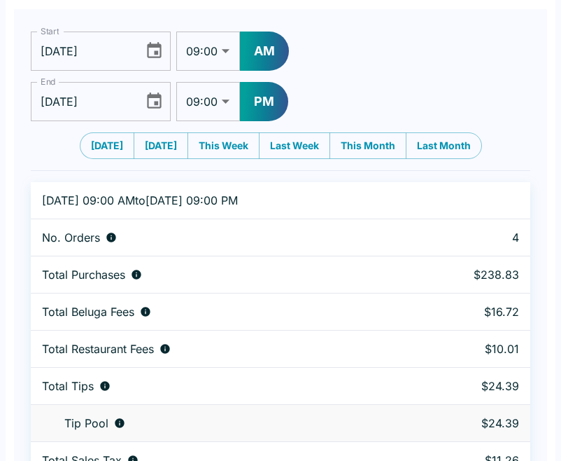
scroll to position [90, 0]
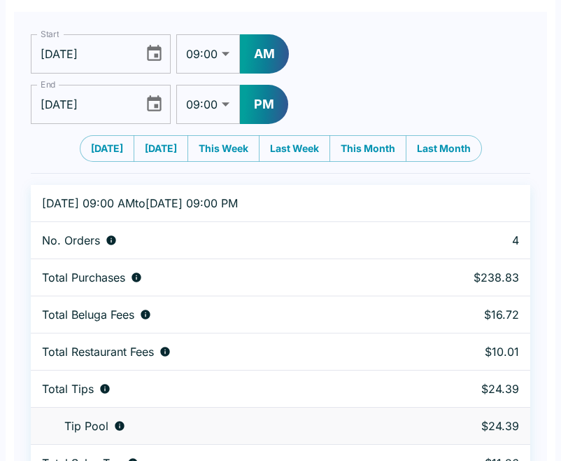
click at [153, 52] on icon "Choose date, selected date is Sep 19, 2025" at bounding box center [154, 53] width 19 height 19
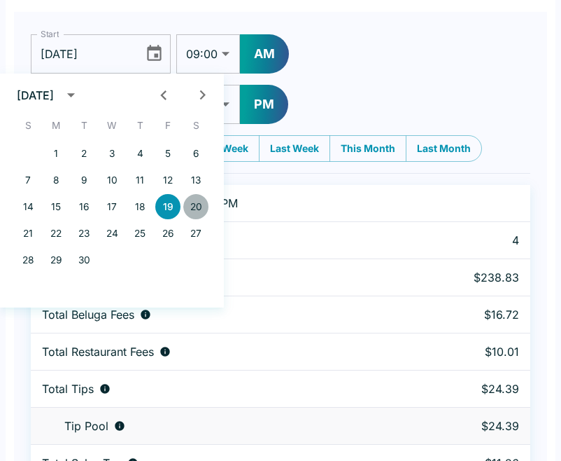
click at [200, 210] on button "20" at bounding box center [195, 206] width 25 height 25
type input "[DATE]"
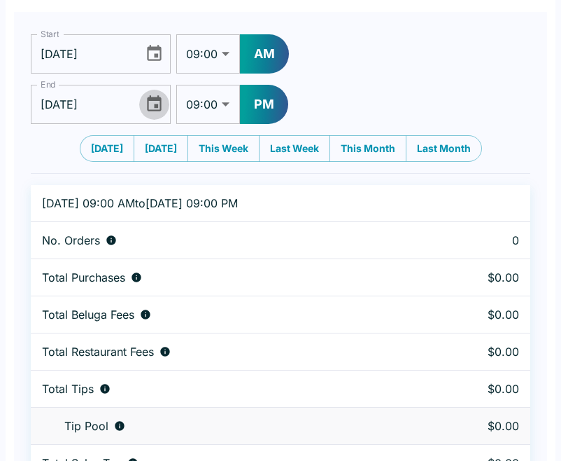
click at [155, 106] on icon "Choose date, selected date is Sep 19, 2025" at bounding box center [154, 103] width 15 height 16
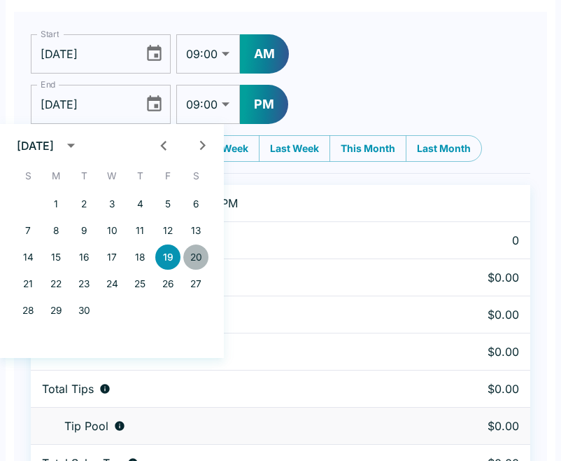
click at [193, 260] on button "20" at bounding box center [195, 256] width 25 height 25
type input "[DATE]"
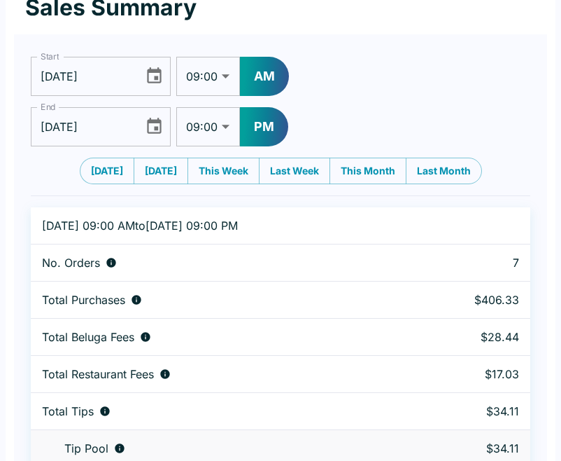
scroll to position [64, 0]
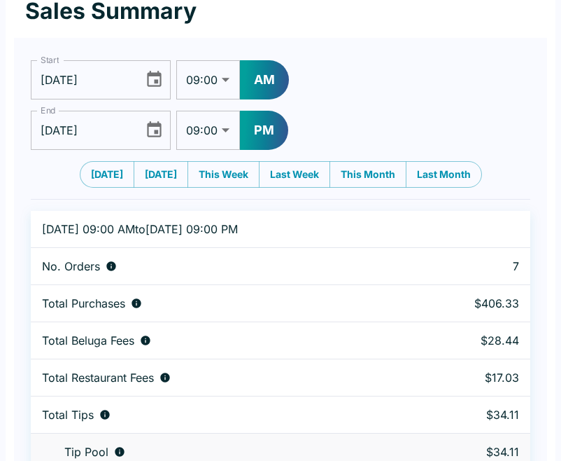
click at [157, 84] on icon "Choose date, selected date is Sep 20, 2025" at bounding box center [154, 79] width 19 height 19
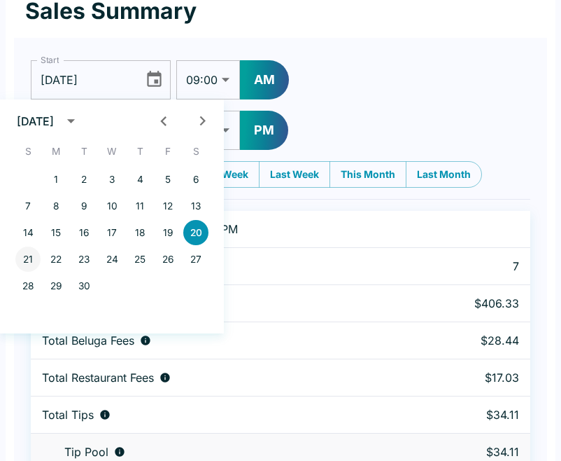
click at [27, 255] on button "21" at bounding box center [27, 258] width 25 height 25
type input "[DATE]"
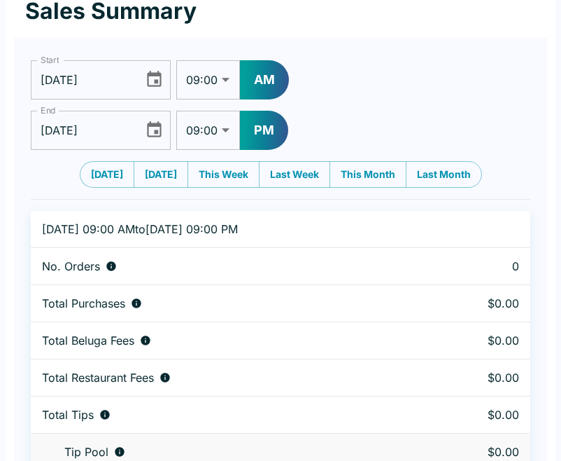
click at [155, 126] on icon "Choose date, selected date is Sep 20, 2025" at bounding box center [154, 129] width 15 height 16
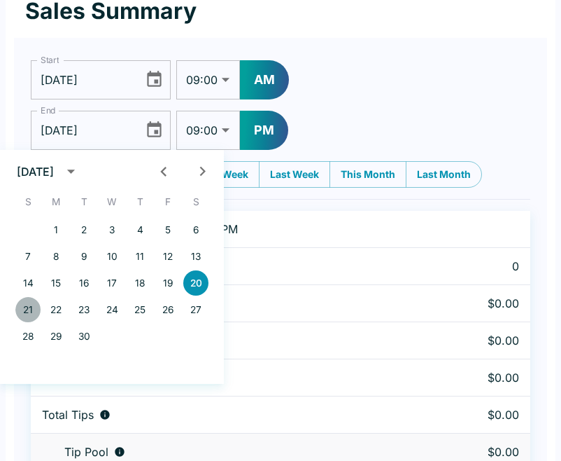
click at [22, 308] on button "21" at bounding box center [27, 309] width 25 height 25
type input "[DATE]"
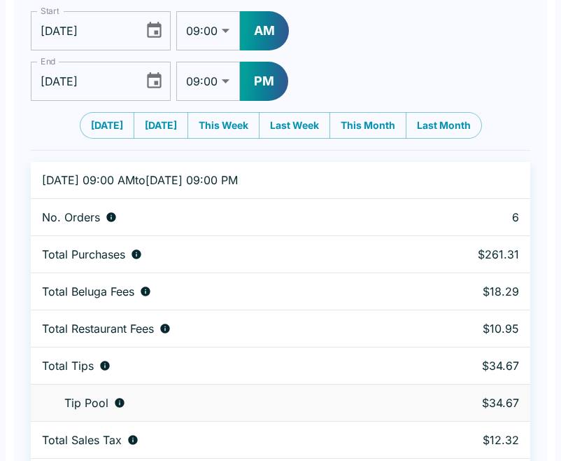
scroll to position [114, 0]
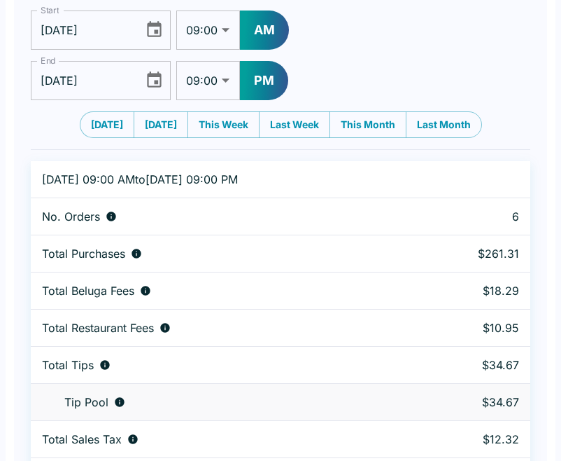
click at [97, 34] on input "[DATE]" at bounding box center [82, 30] width 103 height 39
click at [153, 34] on icon "Choose date, selected date is Sep 21, 2025" at bounding box center [154, 29] width 19 height 19
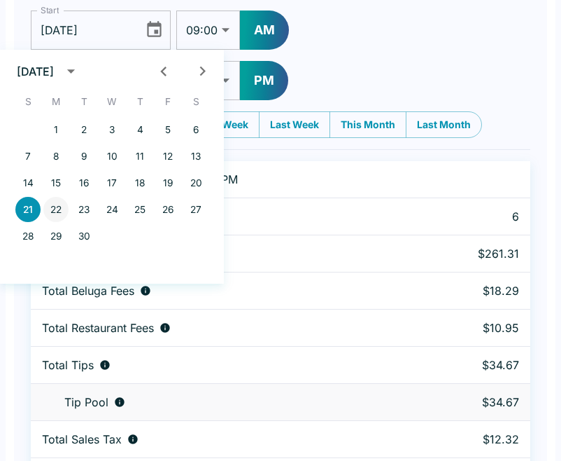
click at [61, 208] on button "22" at bounding box center [55, 209] width 25 height 25
type input "[DATE]"
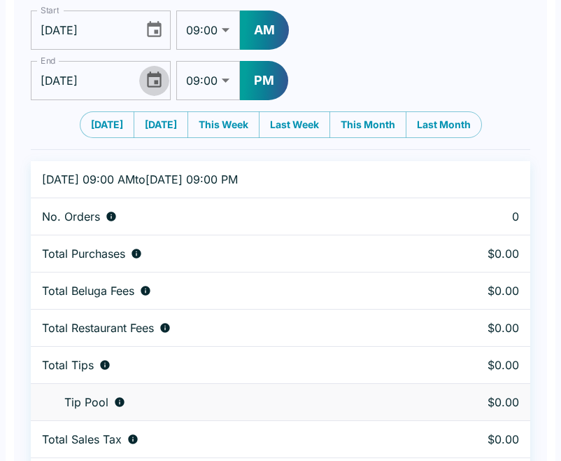
click at [157, 85] on icon "Choose date, selected date is Sep 21, 2025" at bounding box center [154, 80] width 19 height 19
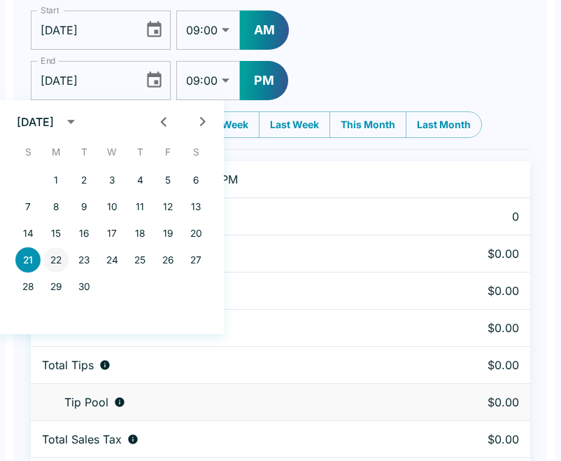
click at [60, 259] on button "22" at bounding box center [55, 259] width 25 height 25
type input "[DATE]"
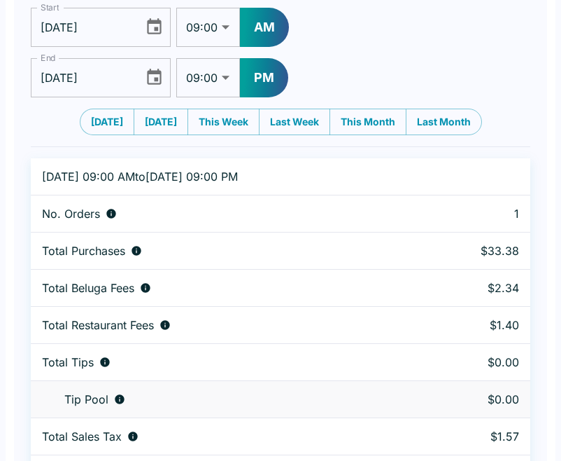
scroll to position [104, 0]
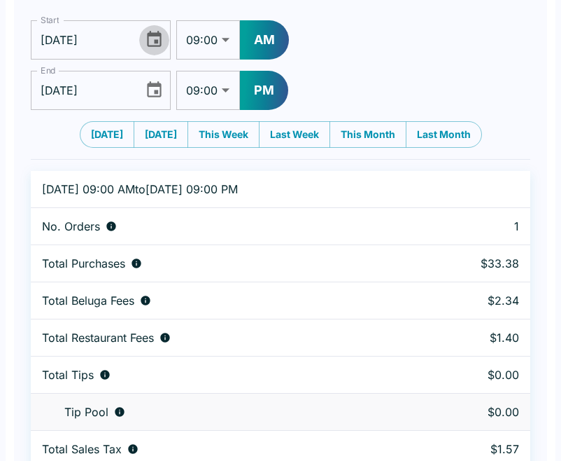
click at [152, 42] on icon "Choose date, selected date is Sep 22, 2025" at bounding box center [154, 39] width 19 height 19
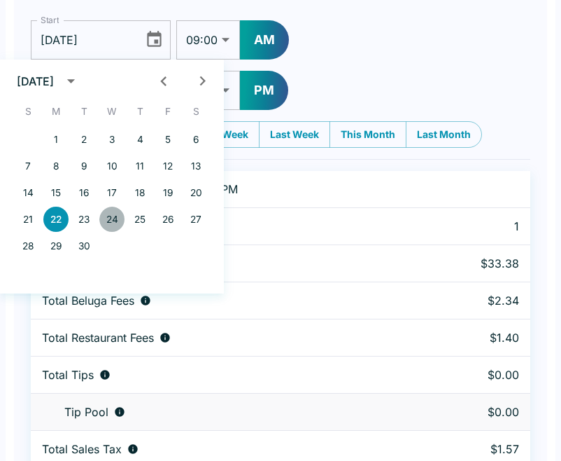
click at [110, 225] on button "24" at bounding box center [111, 219] width 25 height 25
type input "[DATE]"
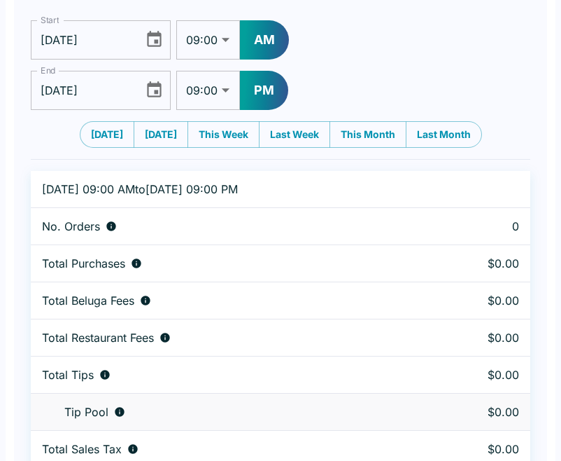
click at [157, 91] on icon "Choose date, selected date is Sep 22, 2025" at bounding box center [154, 89] width 15 height 16
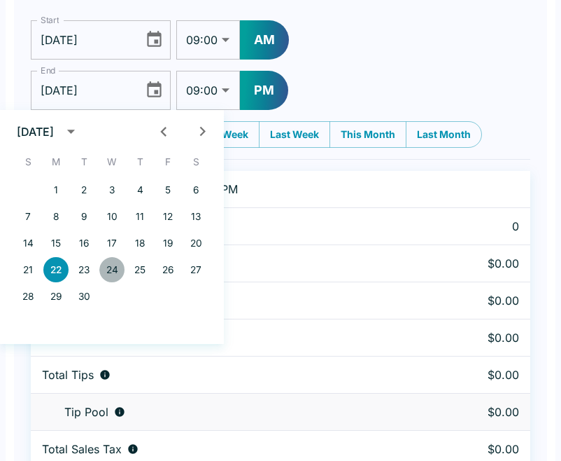
click at [113, 271] on button "24" at bounding box center [111, 269] width 25 height 25
type input "[DATE]"
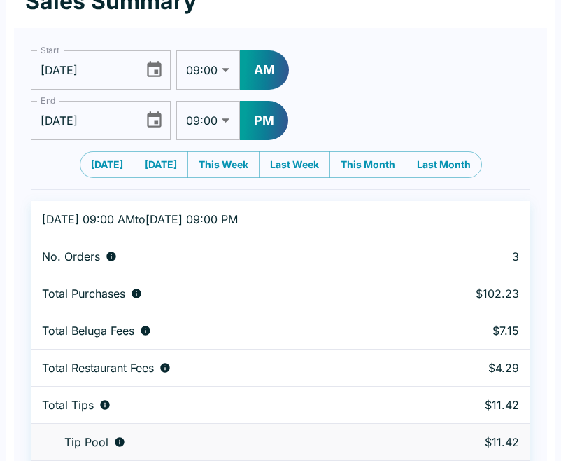
scroll to position [76, 0]
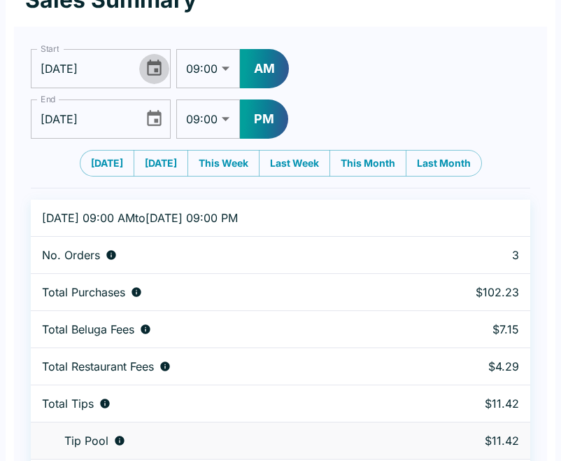
click at [153, 72] on icon "Choose date, selected date is Sep 24, 2025" at bounding box center [154, 68] width 19 height 19
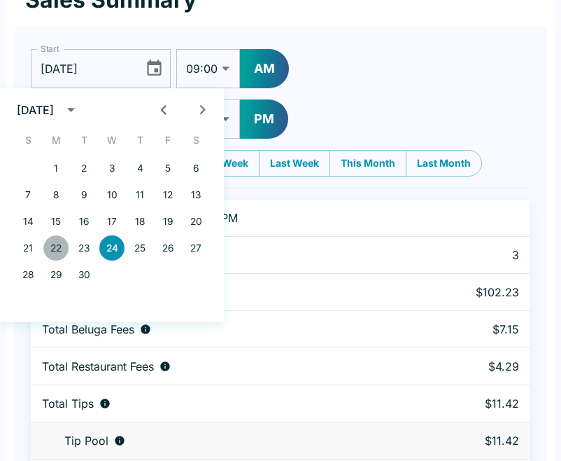
click at [61, 248] on button "22" at bounding box center [55, 247] width 25 height 25
type input "[DATE]"
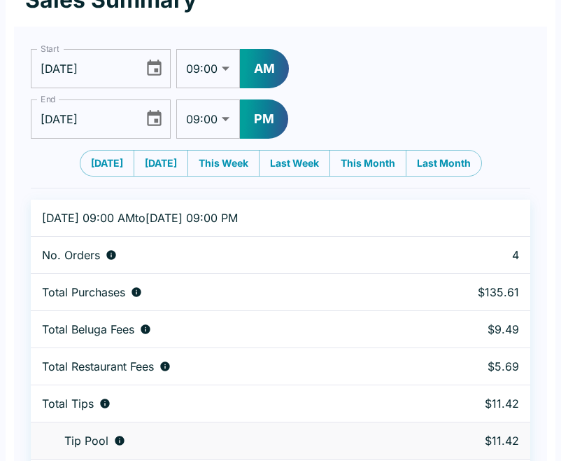
click at [158, 121] on icon "Choose date, selected date is Sep 24, 2025" at bounding box center [154, 118] width 19 height 19
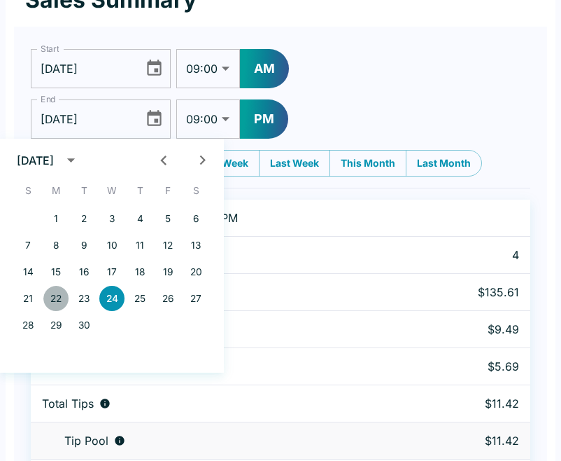
click at [61, 300] on button "22" at bounding box center [55, 298] width 25 height 25
type input "[DATE]"
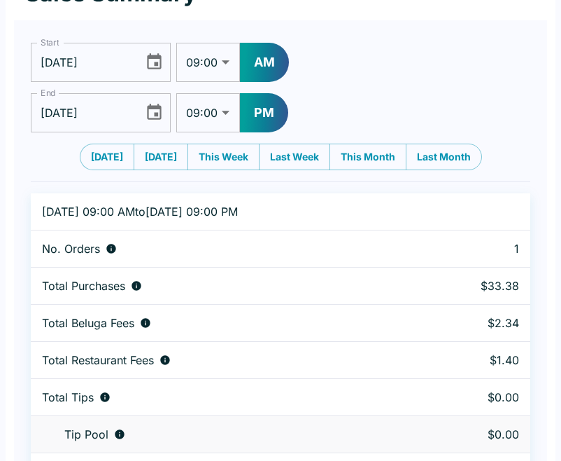
scroll to position [83, 0]
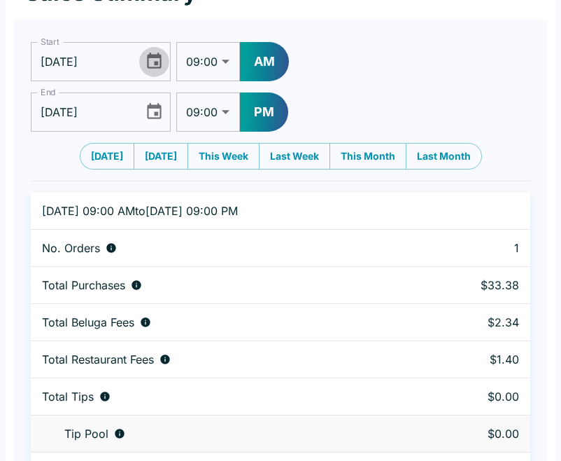
click at [153, 60] on icon "Choose date, selected date is Sep 22, 2025" at bounding box center [154, 61] width 19 height 19
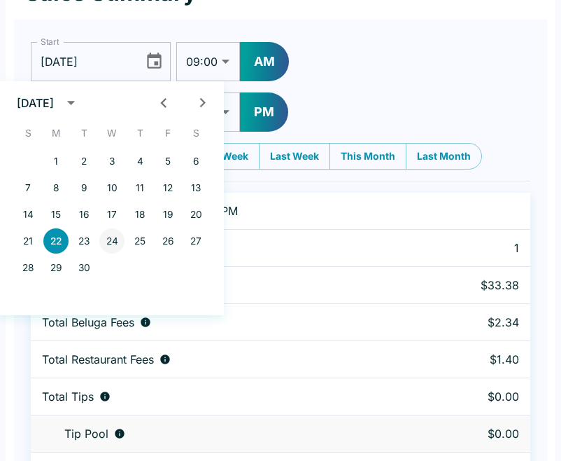
click at [109, 247] on button "24" at bounding box center [111, 240] width 25 height 25
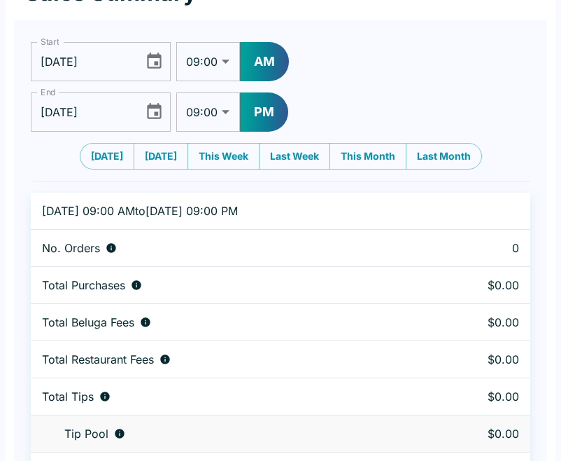
type input "[DATE]"
click at [159, 120] on icon "Choose date, selected date is Sep 22, 2025" at bounding box center [154, 111] width 19 height 19
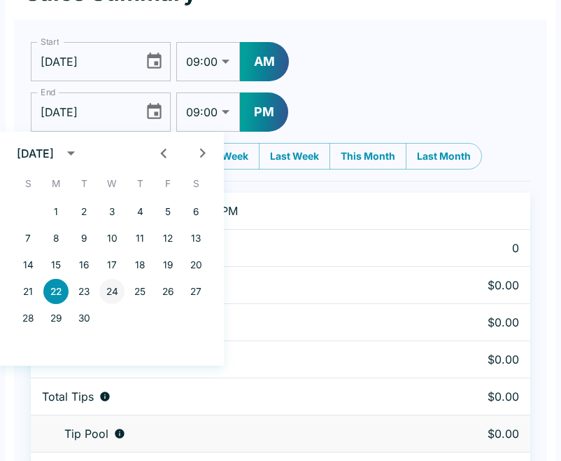
click at [116, 289] on button "24" at bounding box center [111, 291] width 25 height 25
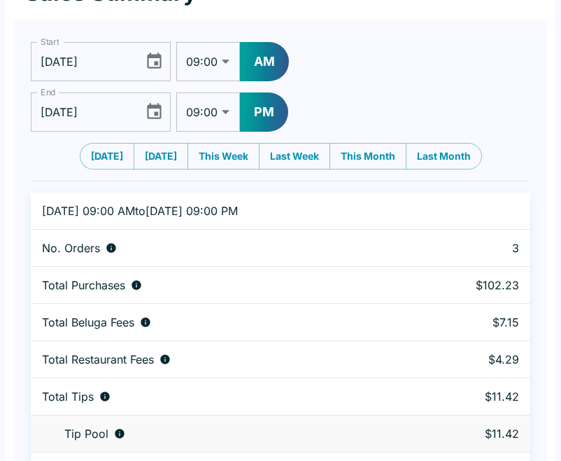
type input "[DATE]"
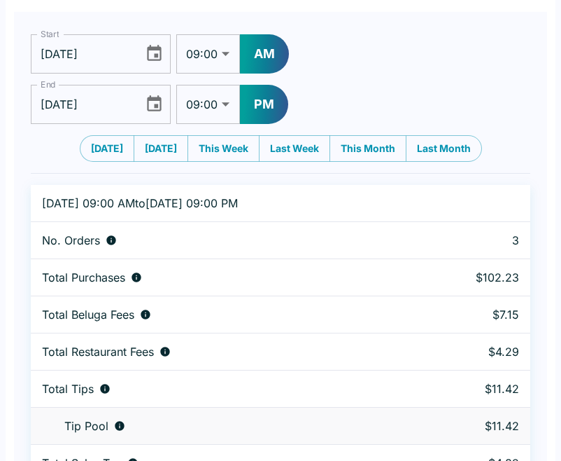
scroll to position [90, 0]
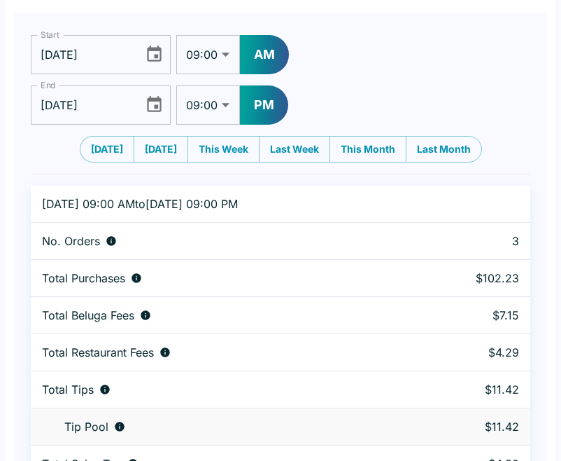
click at [153, 55] on icon "Choose date, selected date is Sep 24, 2025" at bounding box center [154, 54] width 19 height 19
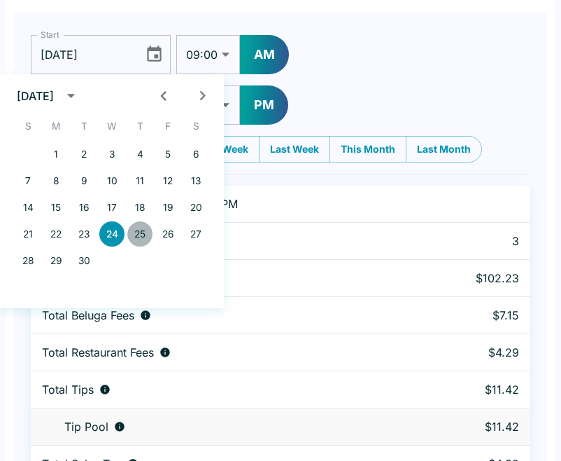
click at [144, 231] on button "25" at bounding box center [139, 233] width 25 height 25
type input "[DATE]"
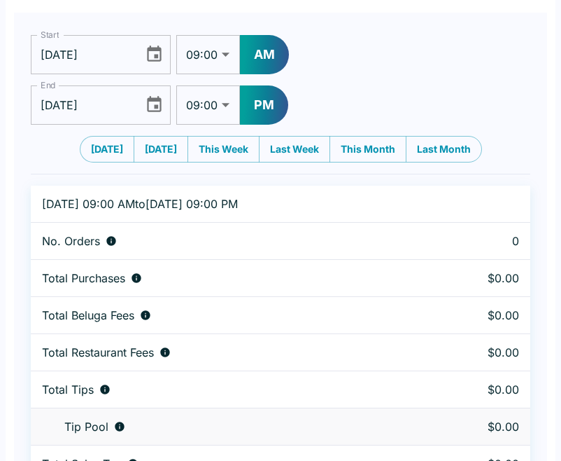
click at [154, 101] on icon "Choose date, selected date is Sep 24, 2025" at bounding box center [154, 104] width 15 height 16
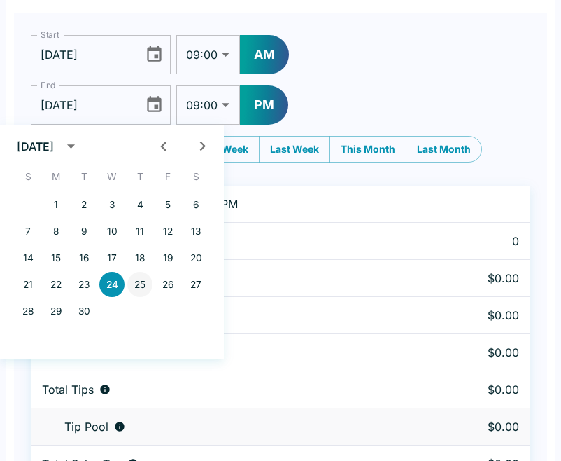
click at [142, 284] on button "25" at bounding box center [139, 284] width 25 height 25
type input "[DATE]"
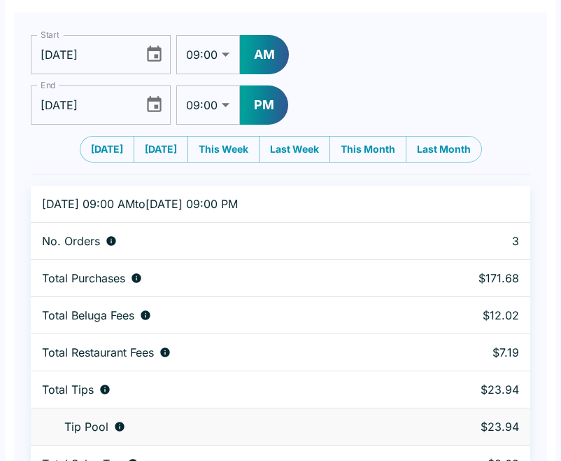
click at [202, 256] on td "No. Orders" at bounding box center [222, 241] width 382 height 37
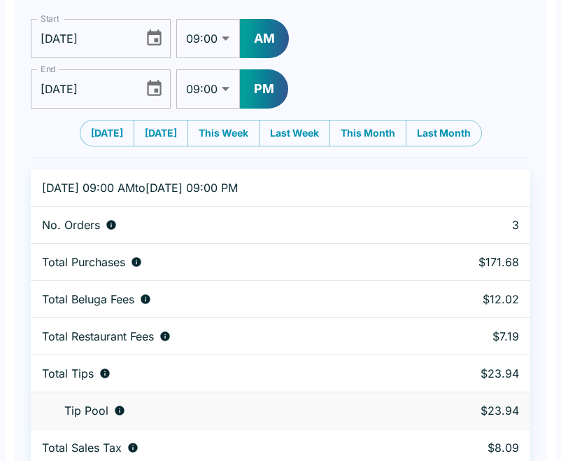
scroll to position [85, 0]
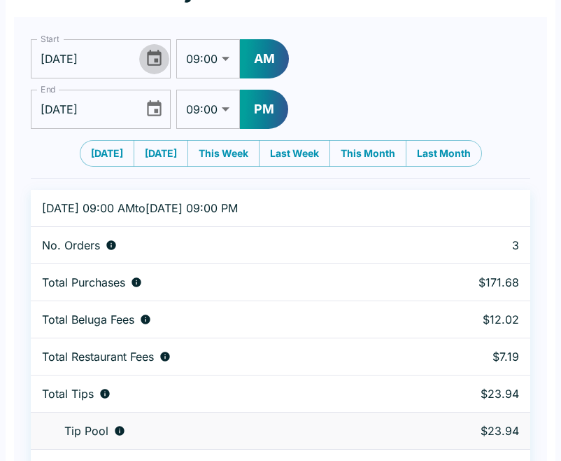
click at [153, 59] on icon "Choose date, selected date is Sep 25, 2025" at bounding box center [154, 58] width 19 height 19
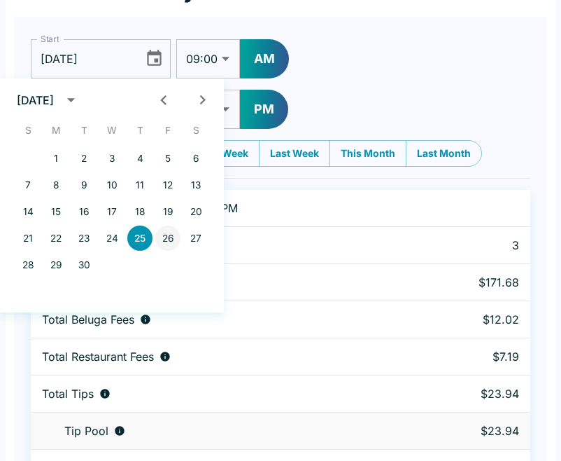
click at [170, 241] on button "26" at bounding box center [167, 237] width 25 height 25
type input "[DATE]"
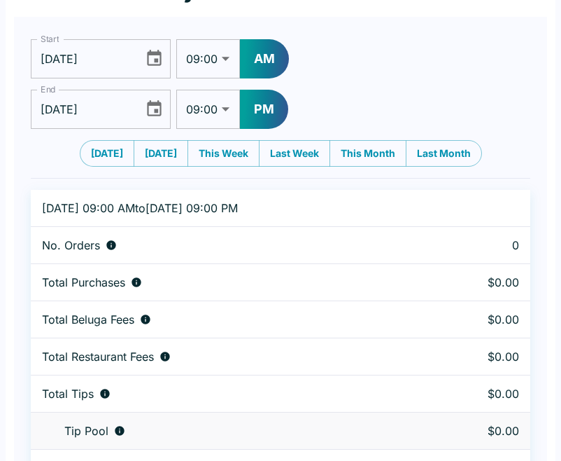
click at [151, 105] on icon "Choose date, selected date is Sep 25, 2025" at bounding box center [154, 108] width 15 height 16
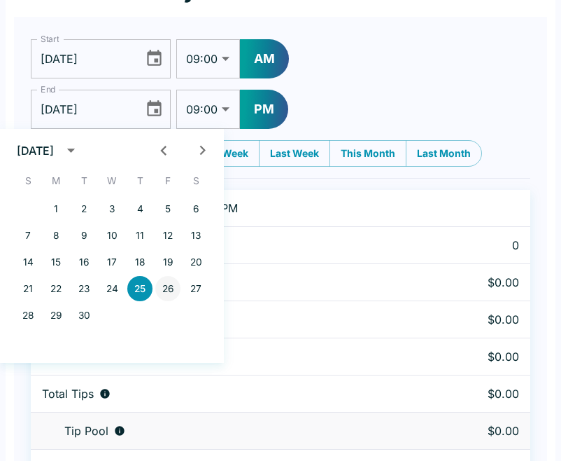
click at [168, 286] on button "26" at bounding box center [167, 288] width 25 height 25
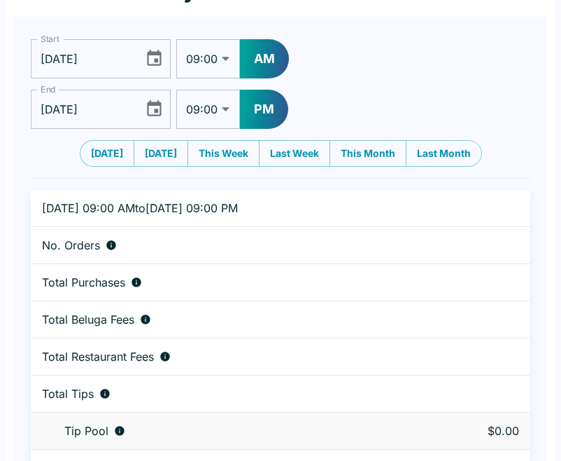
type input "[DATE]"
click at [229, 305] on td "Total Beluga Fees" at bounding box center [224, 319] width 387 height 37
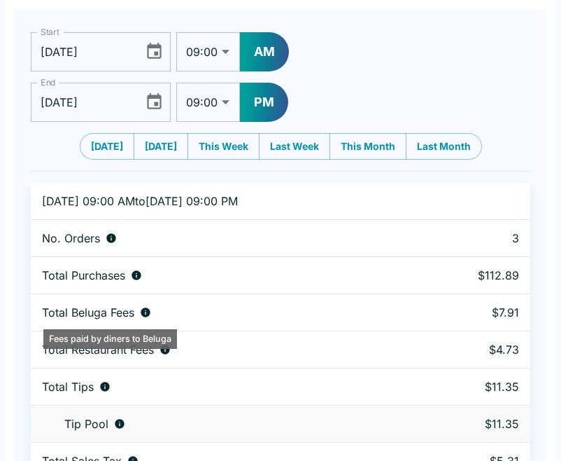
scroll to position [91, 0]
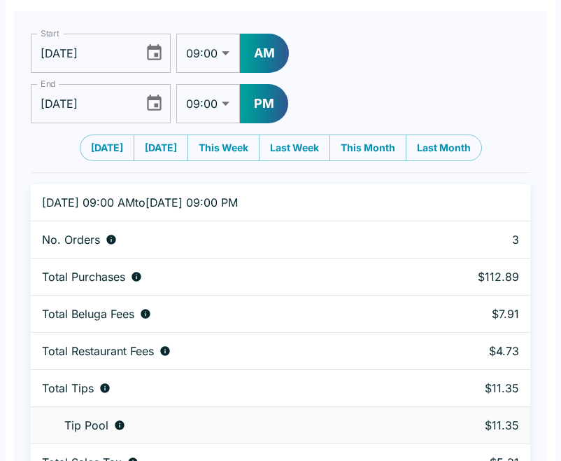
click at [159, 60] on icon "Choose date, selected date is Sep 26, 2025" at bounding box center [154, 52] width 15 height 16
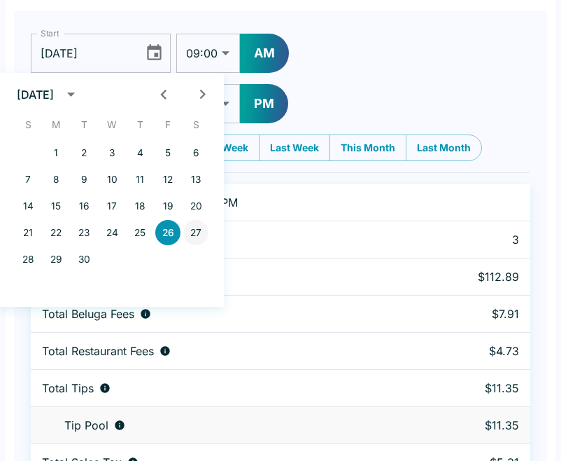
click at [200, 234] on button "27" at bounding box center [195, 232] width 25 height 25
type input "[DATE]"
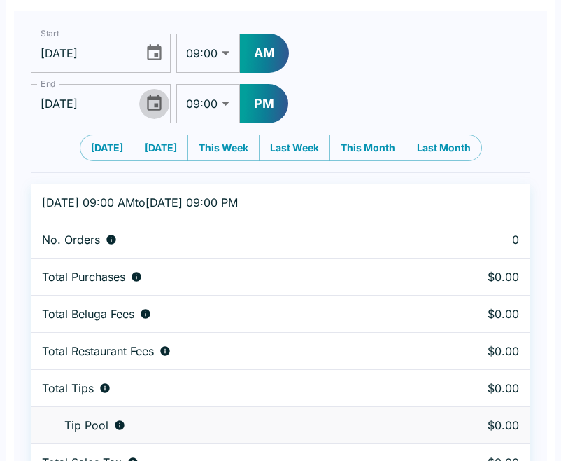
click at [155, 105] on icon "Choose date, selected date is Sep 26, 2025" at bounding box center [154, 103] width 15 height 16
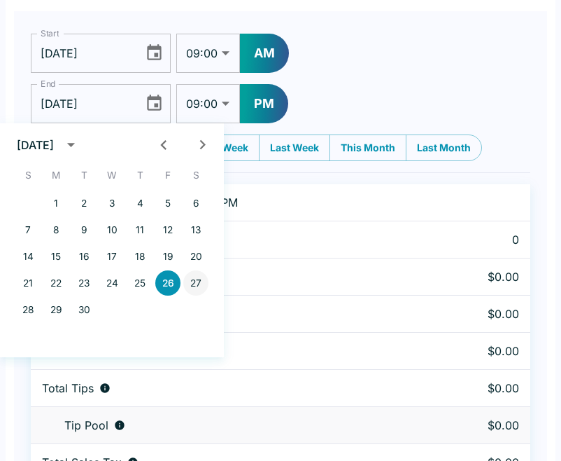
click at [190, 284] on button "27" at bounding box center [195, 282] width 25 height 25
type input "[DATE]"
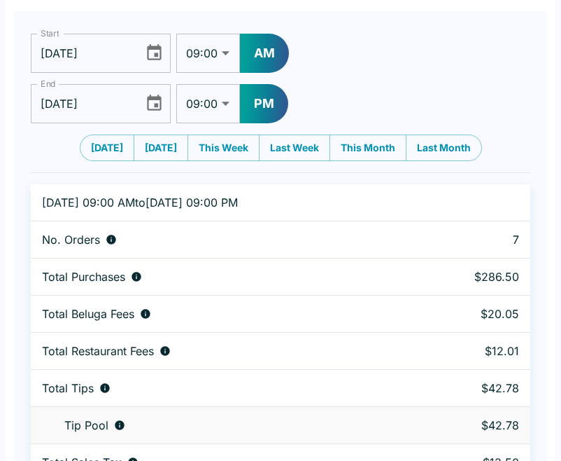
click at [190, 284] on td "Total Purchases" at bounding box center [222, 276] width 382 height 37
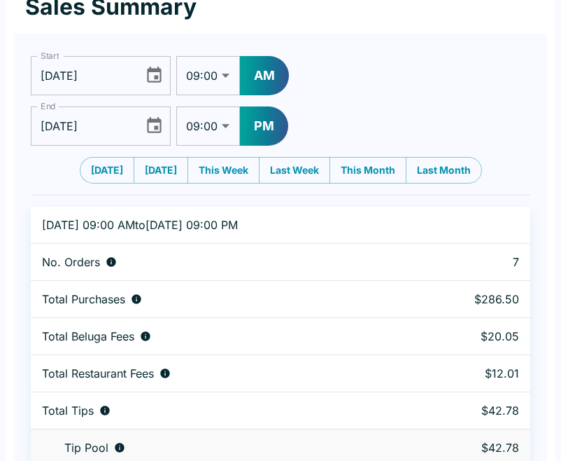
scroll to position [66, 0]
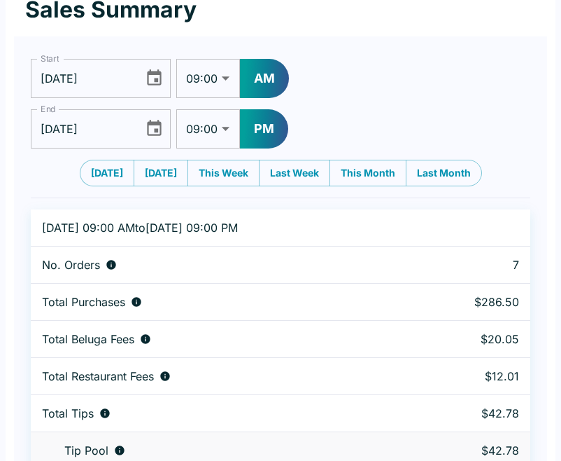
click at [153, 76] on icon "Choose date, selected date is Sep 27, 2025" at bounding box center [154, 78] width 19 height 19
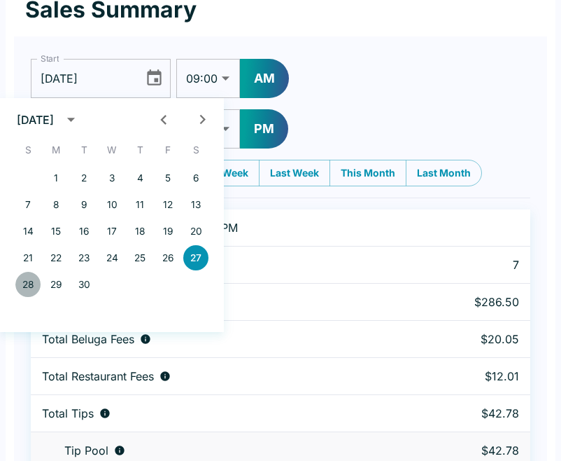
click at [27, 286] on button "28" at bounding box center [27, 284] width 25 height 25
type input "[DATE]"
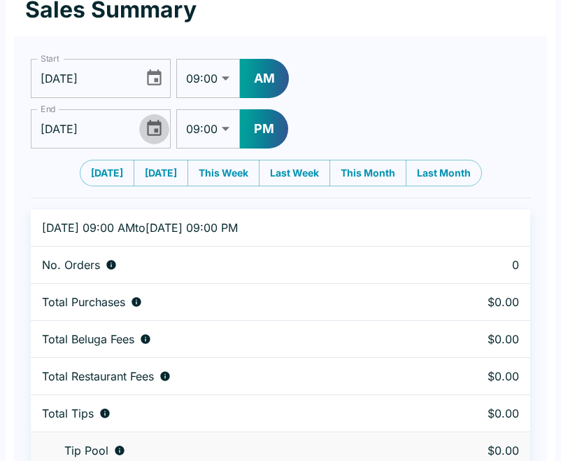
click at [159, 126] on icon "Choose date, selected date is Sep 27, 2025" at bounding box center [154, 128] width 19 height 19
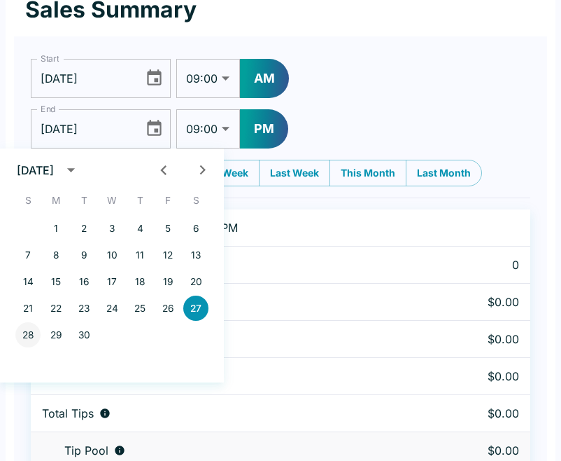
click at [25, 341] on button "28" at bounding box center [27, 334] width 25 height 25
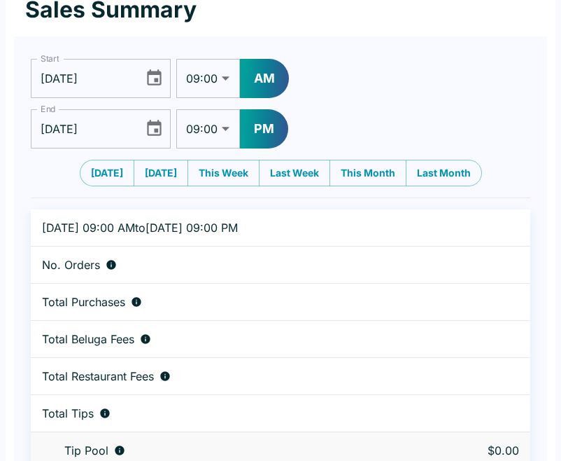
type input "[DATE]"
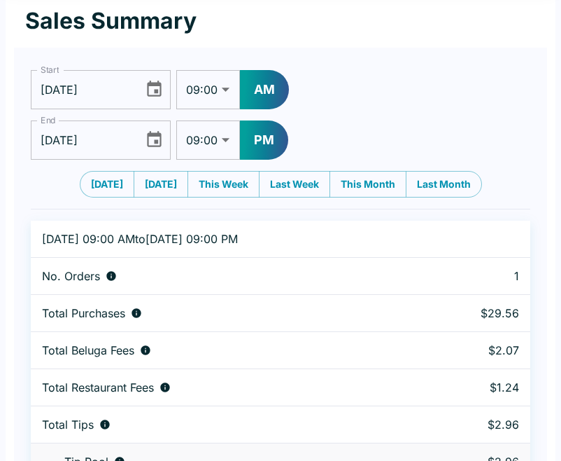
scroll to position [57, 0]
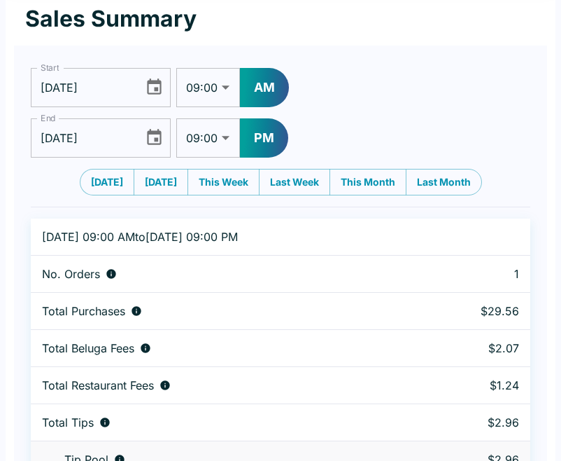
click at [155, 91] on icon "Choose date, selected date is Sep 28, 2025" at bounding box center [154, 87] width 19 height 19
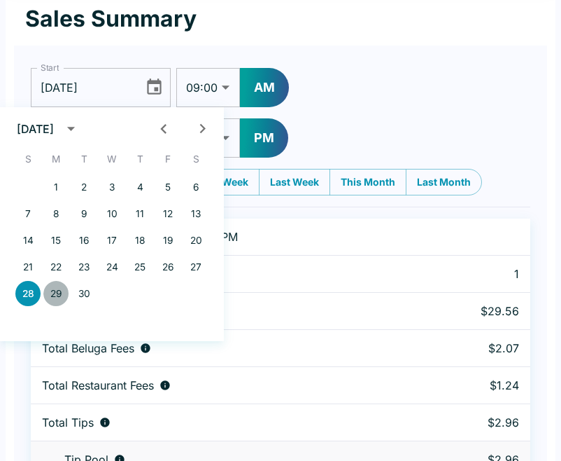
click at [55, 291] on button "29" at bounding box center [55, 293] width 25 height 25
type input "[DATE]"
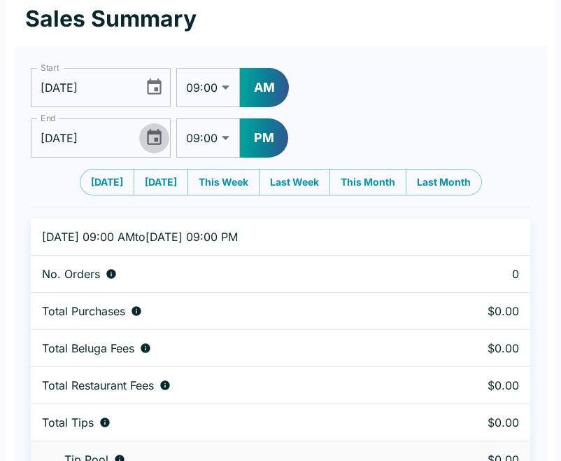
click at [153, 143] on icon "Choose date, selected date is Sep 28, 2025" at bounding box center [154, 137] width 19 height 19
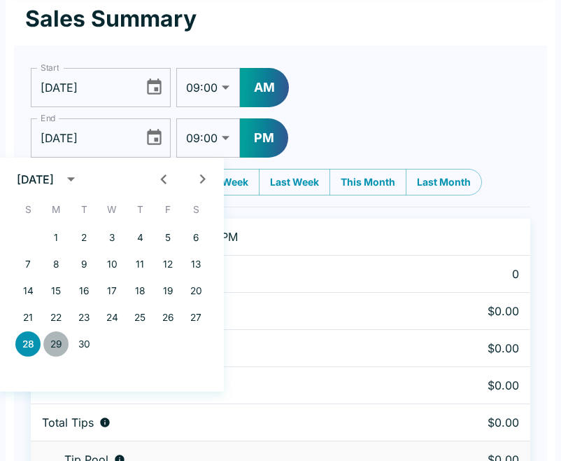
click at [50, 340] on button "29" at bounding box center [55, 343] width 25 height 25
type input "[DATE]"
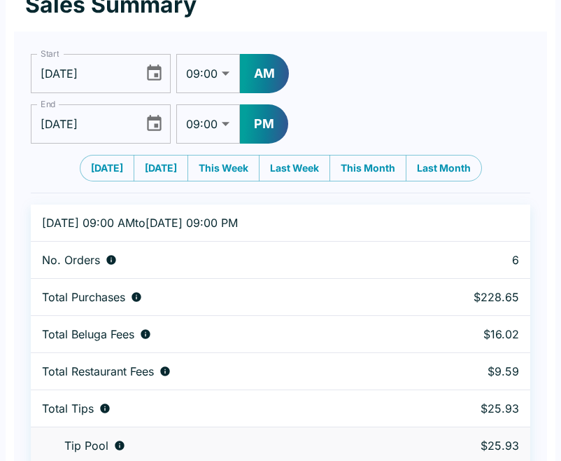
scroll to position [56, 0]
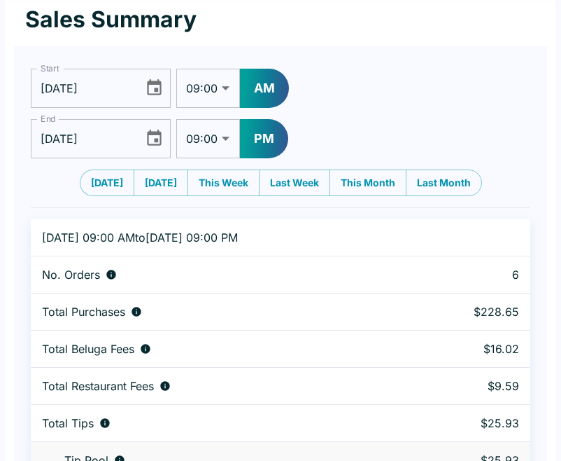
click at [155, 90] on icon "Choose date, selected date is Sep 29, 2025" at bounding box center [154, 87] width 15 height 16
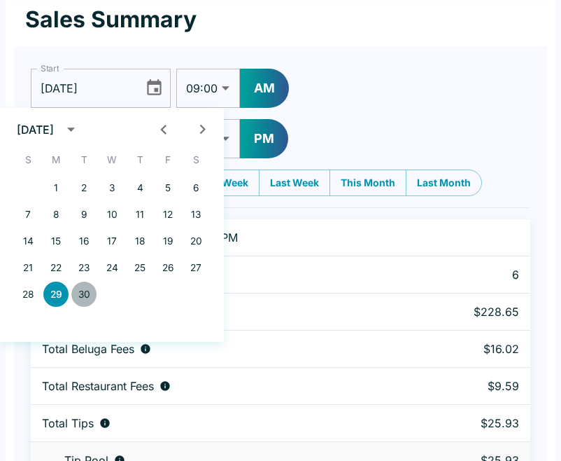
click at [87, 293] on button "30" at bounding box center [83, 293] width 25 height 25
type input "[DATE]"
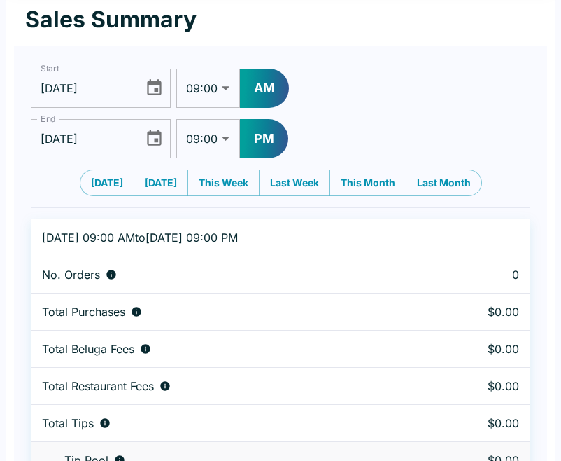
click at [155, 145] on icon "Choose date, selected date is Sep 29, 2025" at bounding box center [154, 138] width 15 height 16
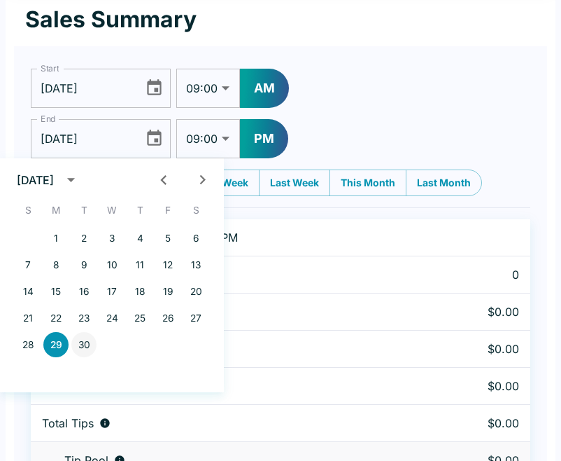
click at [85, 347] on button "30" at bounding box center [83, 344] width 25 height 25
type input "[DATE]"
